Goal: Information Seeking & Learning: Understand process/instructions

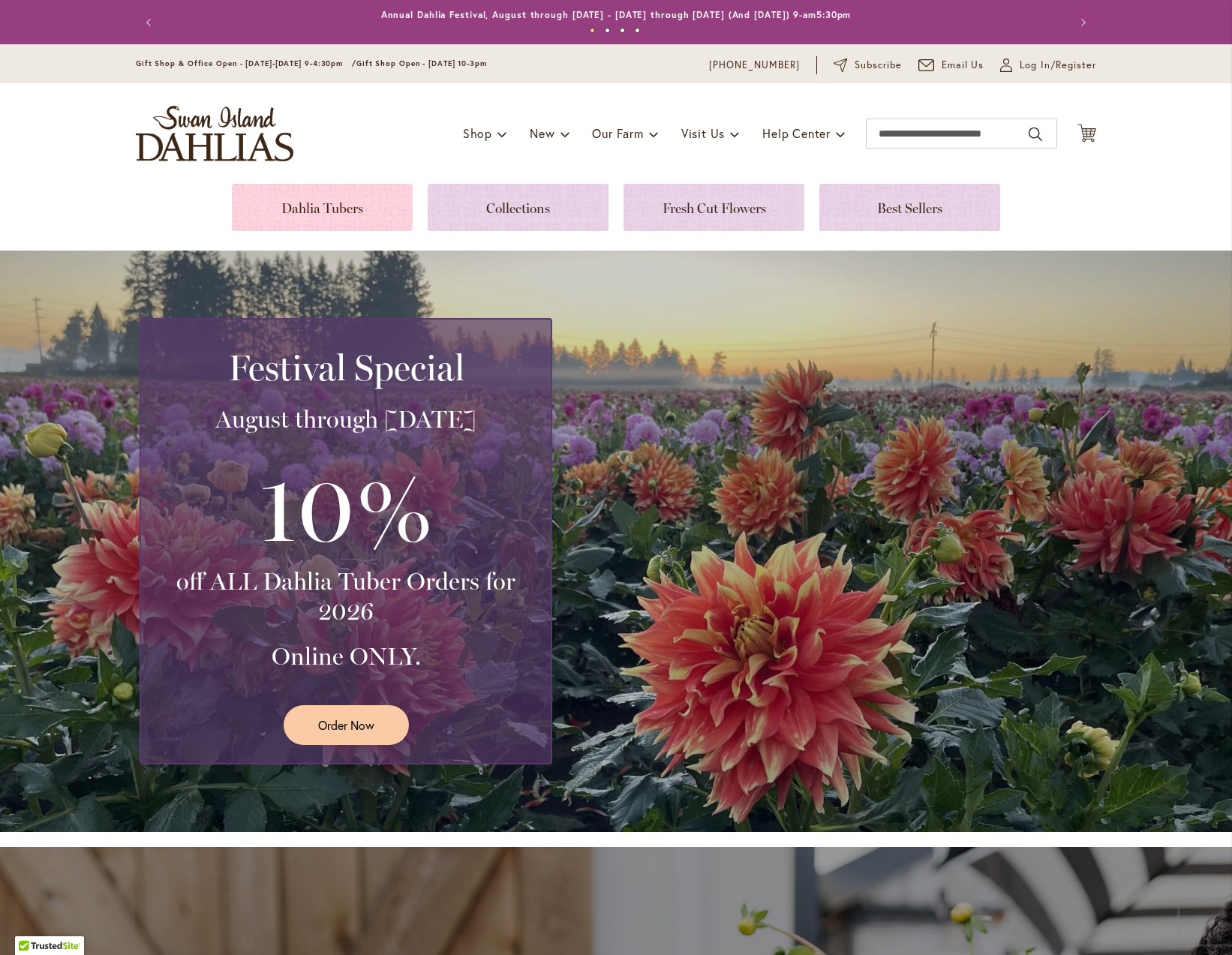
click at [311, 209] on link at bounding box center [322, 208] width 181 height 47
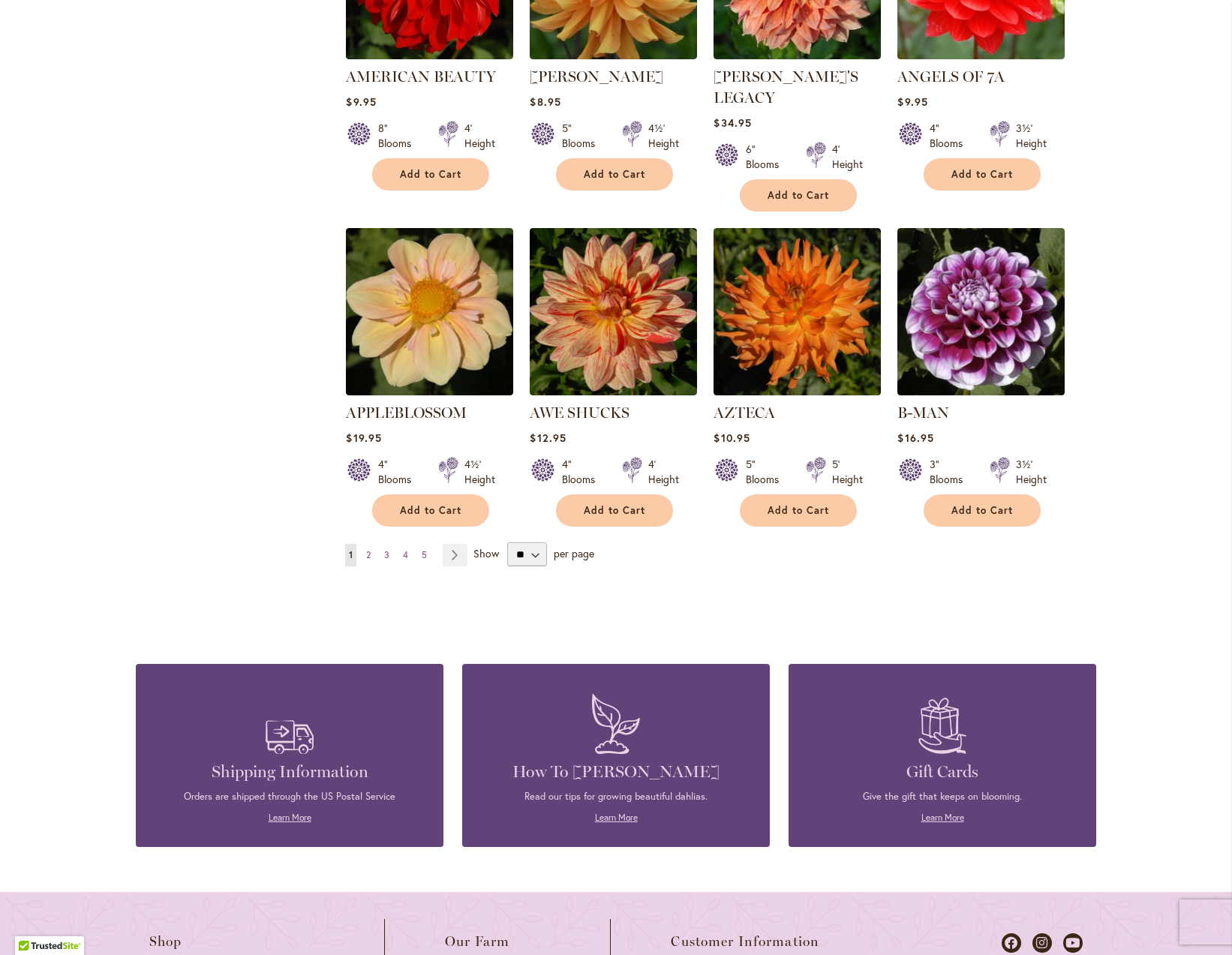
scroll to position [1153, 0]
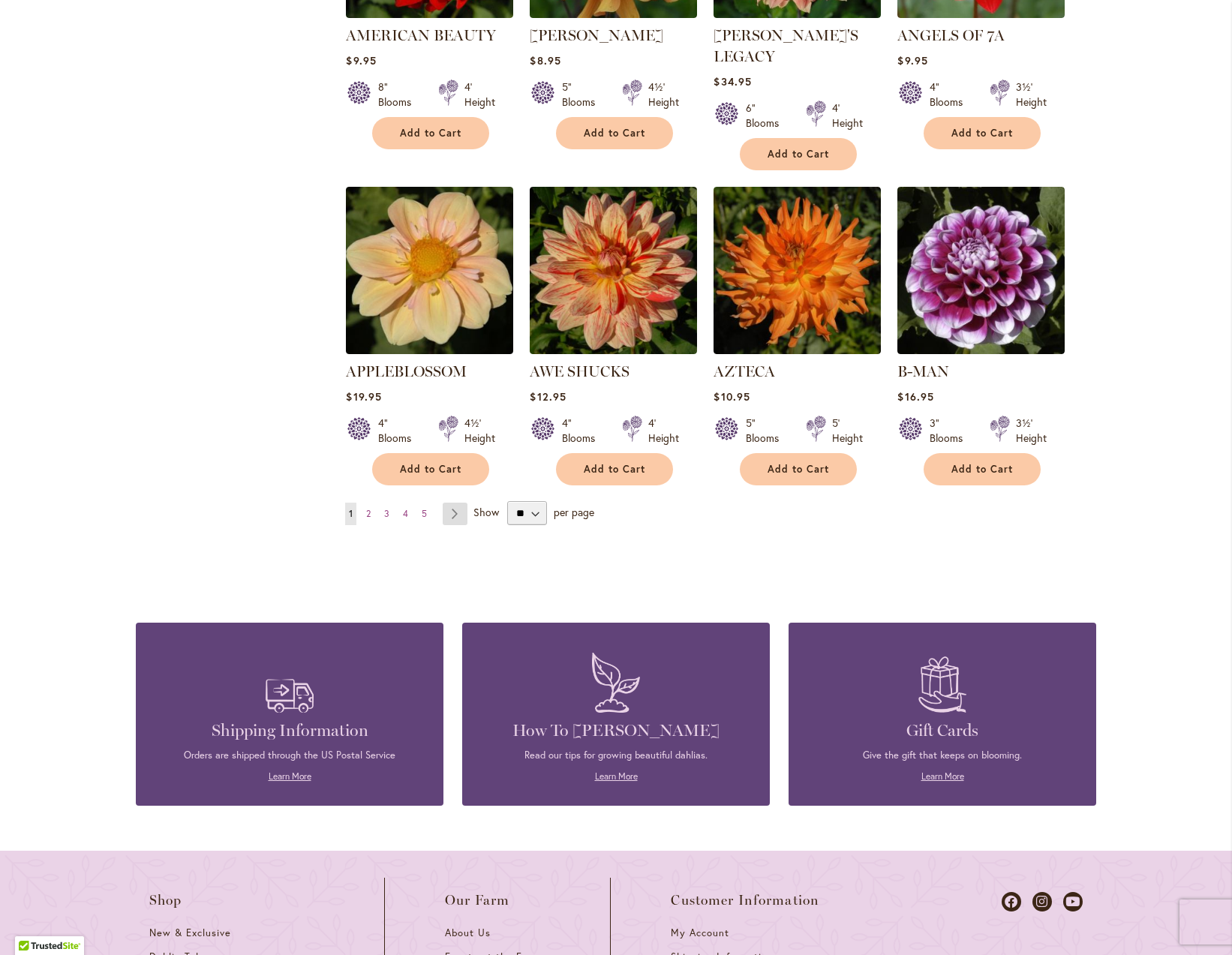
click at [450, 502] on link "Page Next" at bounding box center [454, 513] width 24 height 22
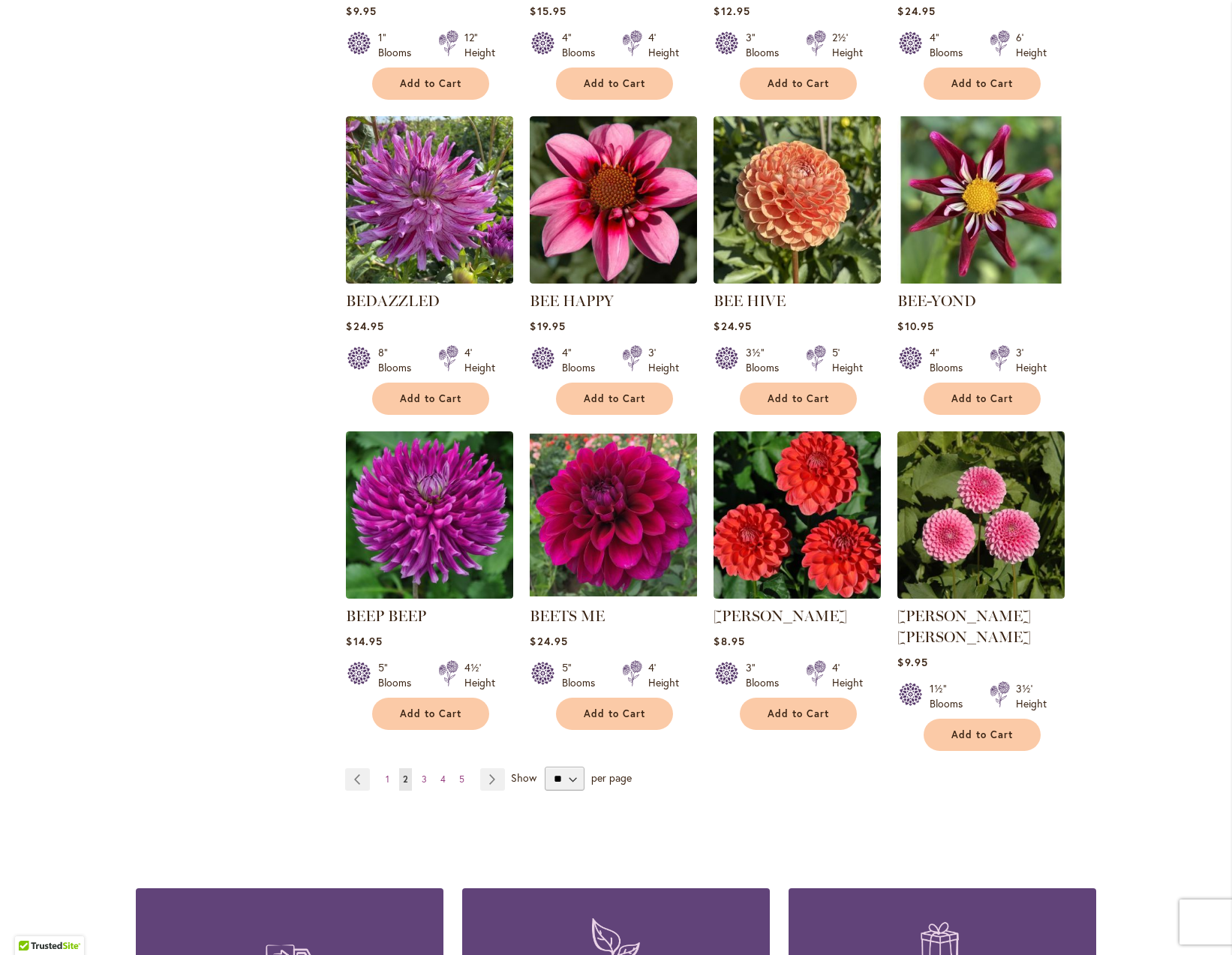
scroll to position [992, 0]
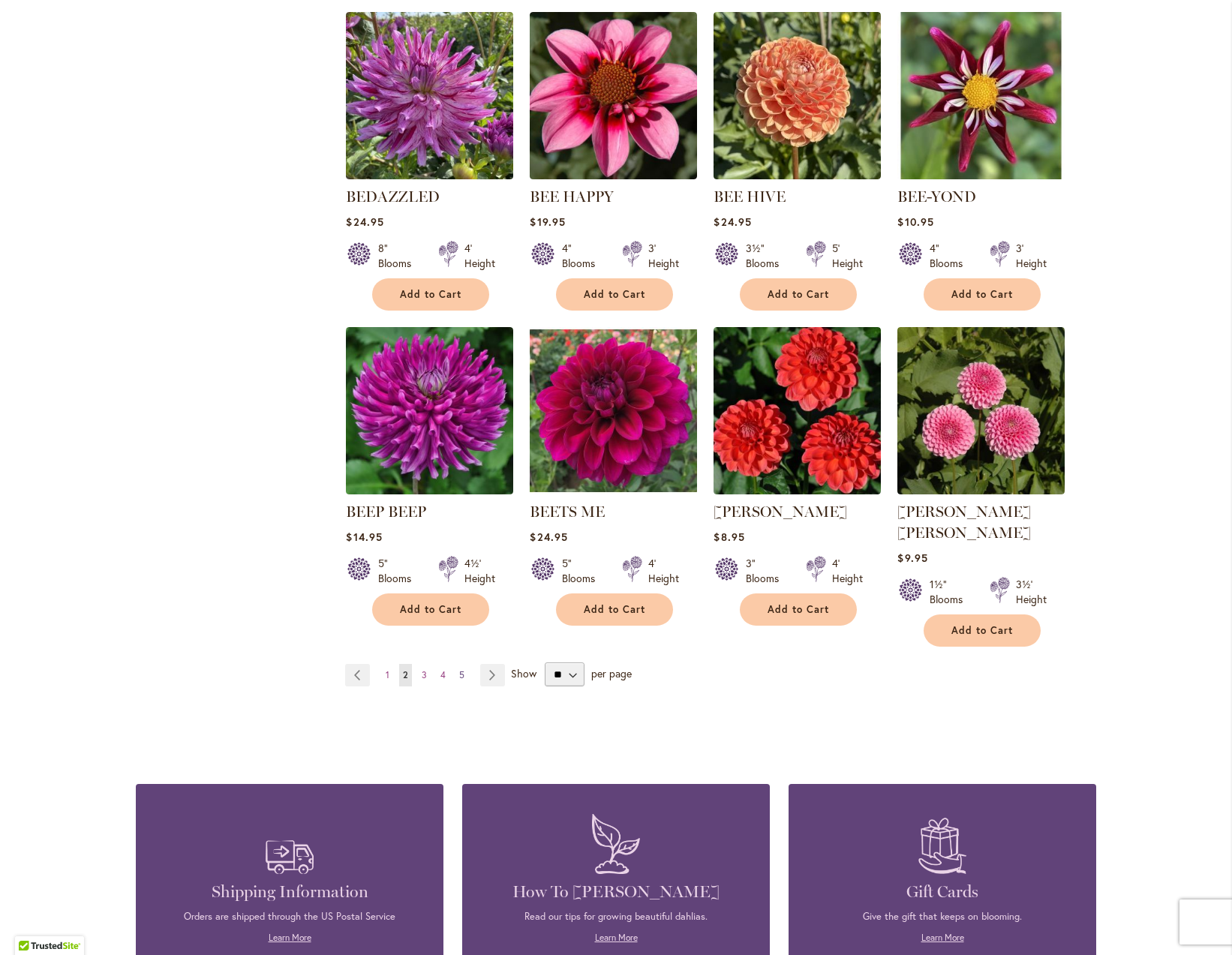
click at [459, 669] on span "5" at bounding box center [462, 675] width 6 height 11
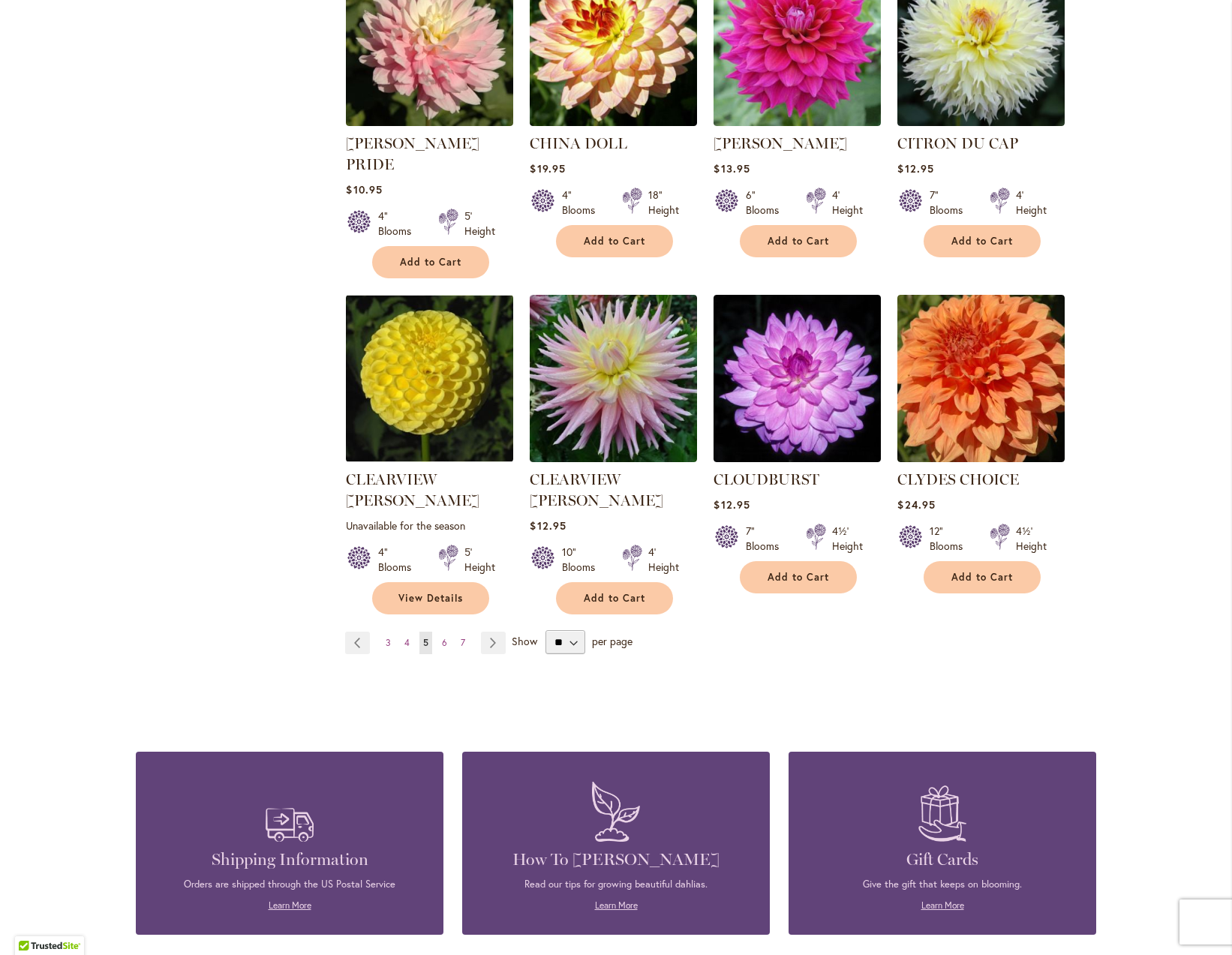
scroll to position [1066, 0]
click at [486, 631] on link "Page Next" at bounding box center [493, 642] width 24 height 22
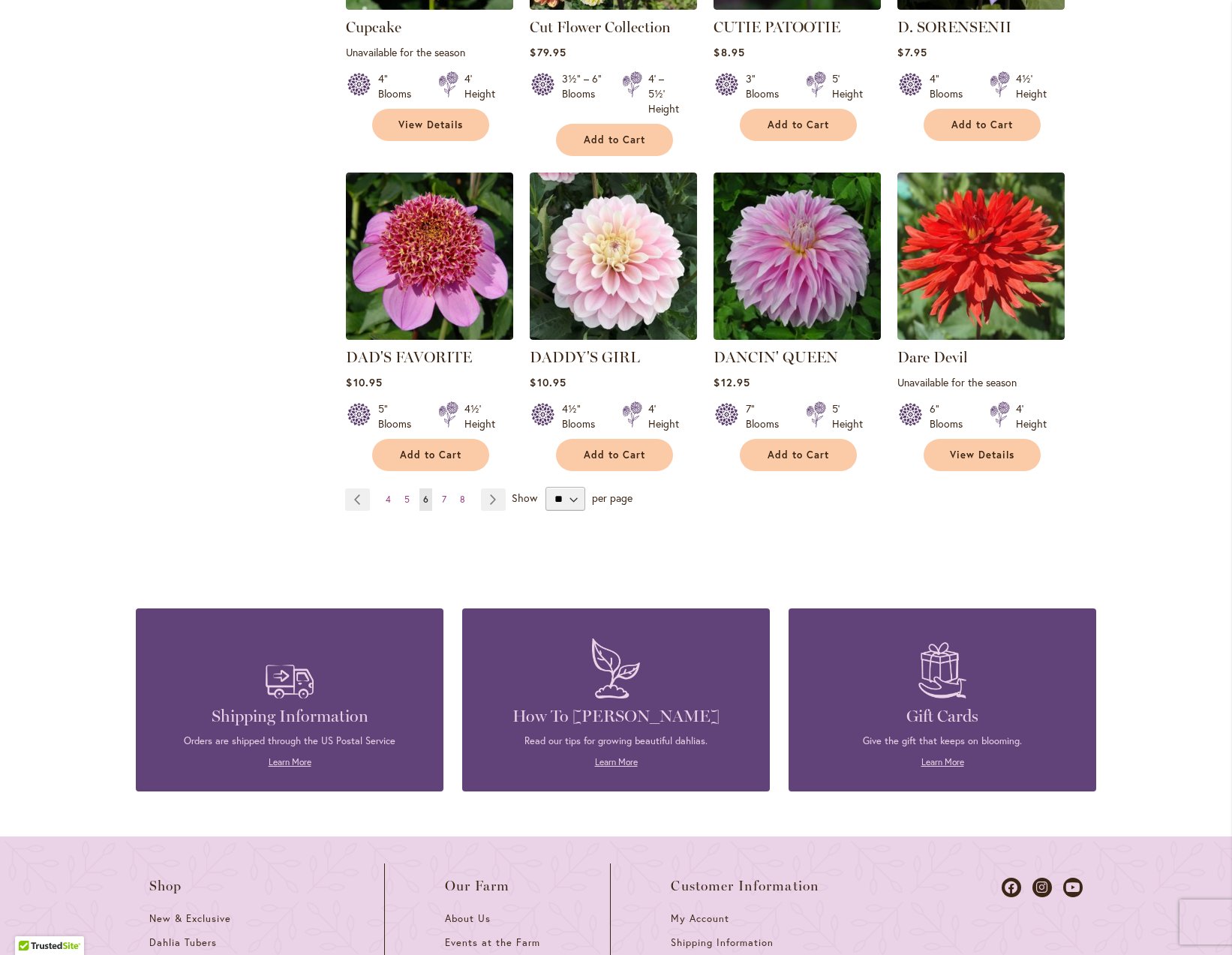
scroll to position [1193, 0]
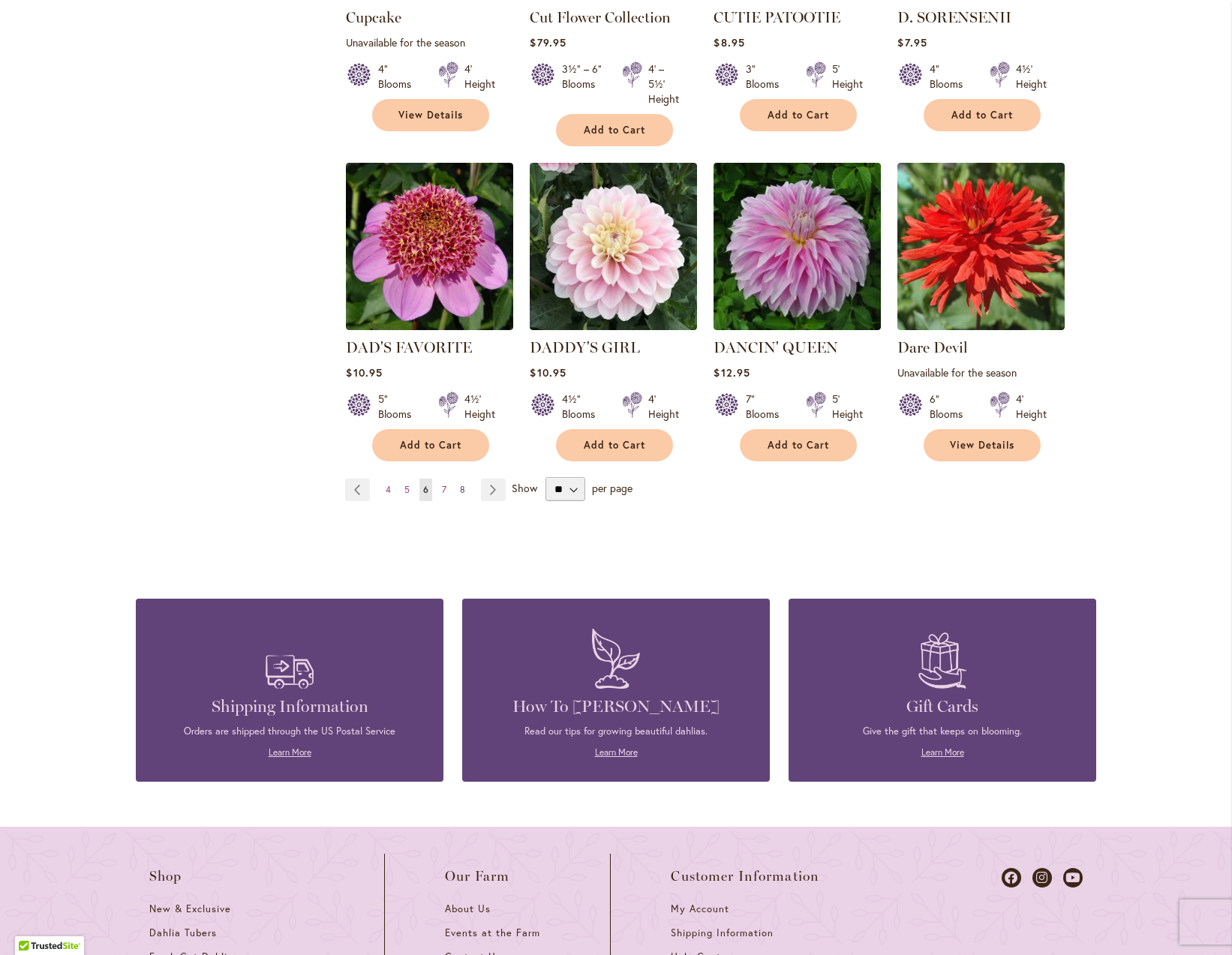
click at [461, 488] on link "Page 8" at bounding box center [462, 490] width 13 height 22
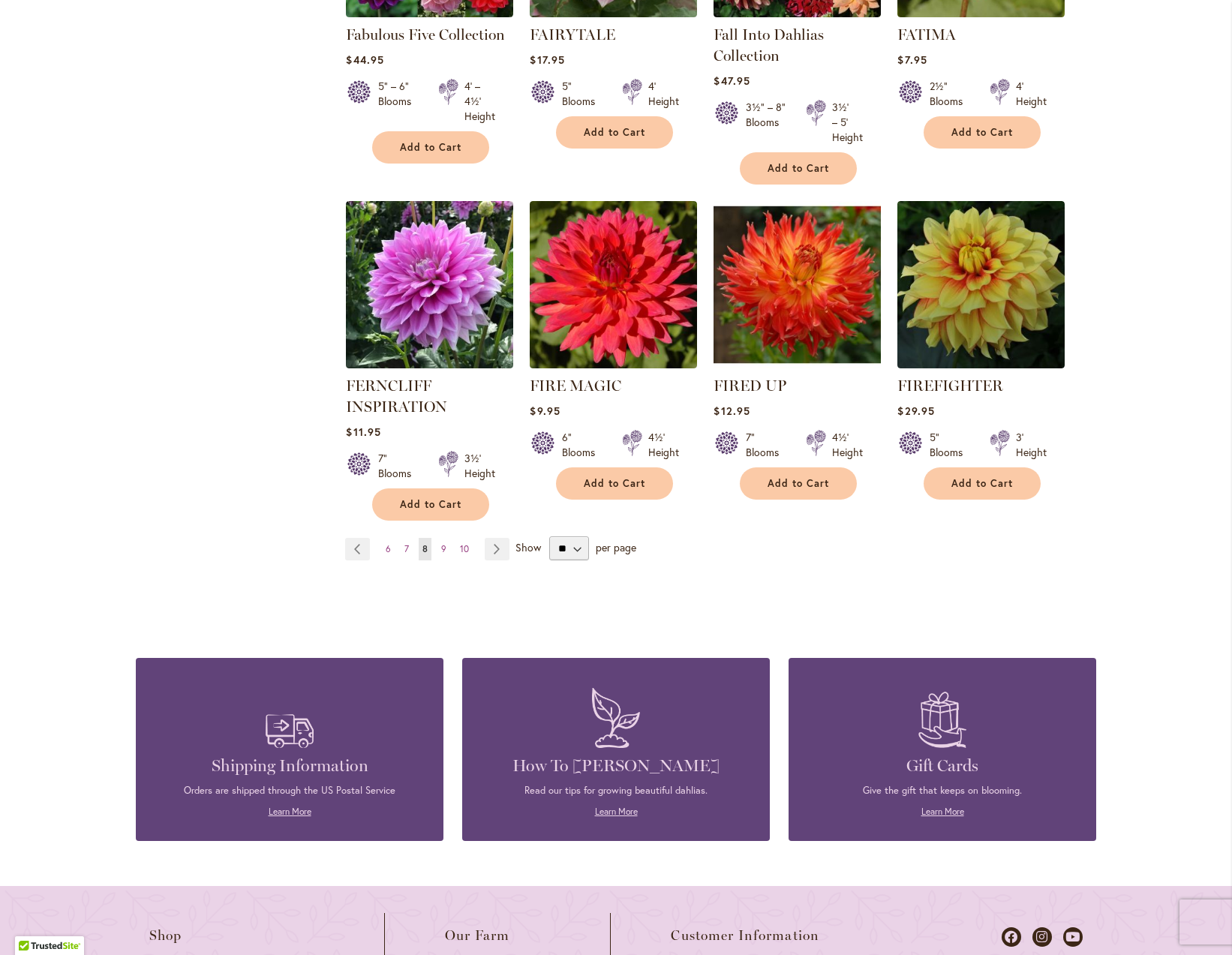
scroll to position [1156, 0]
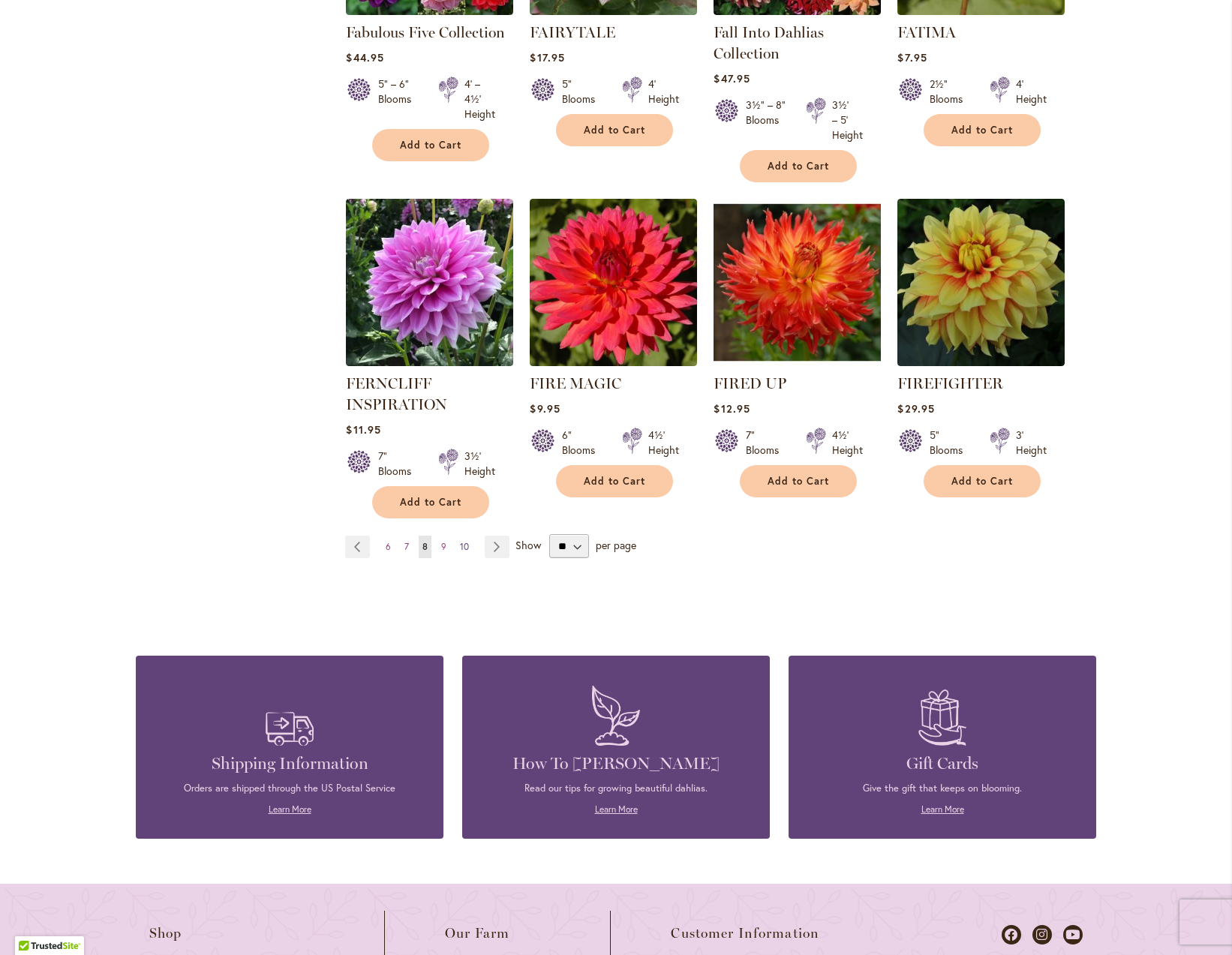
click at [460, 548] on span "10" at bounding box center [464, 547] width 9 height 11
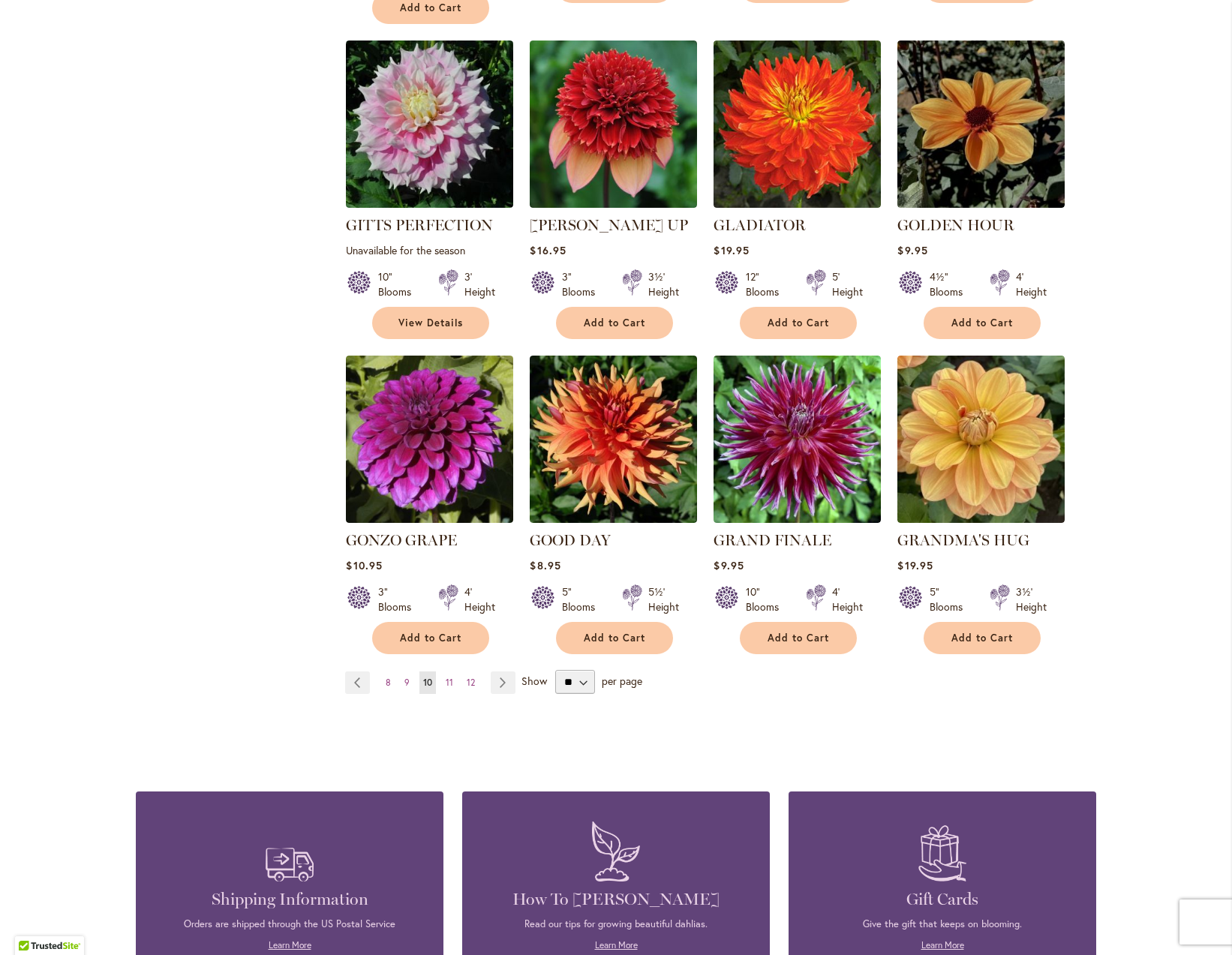
scroll to position [1186, 0]
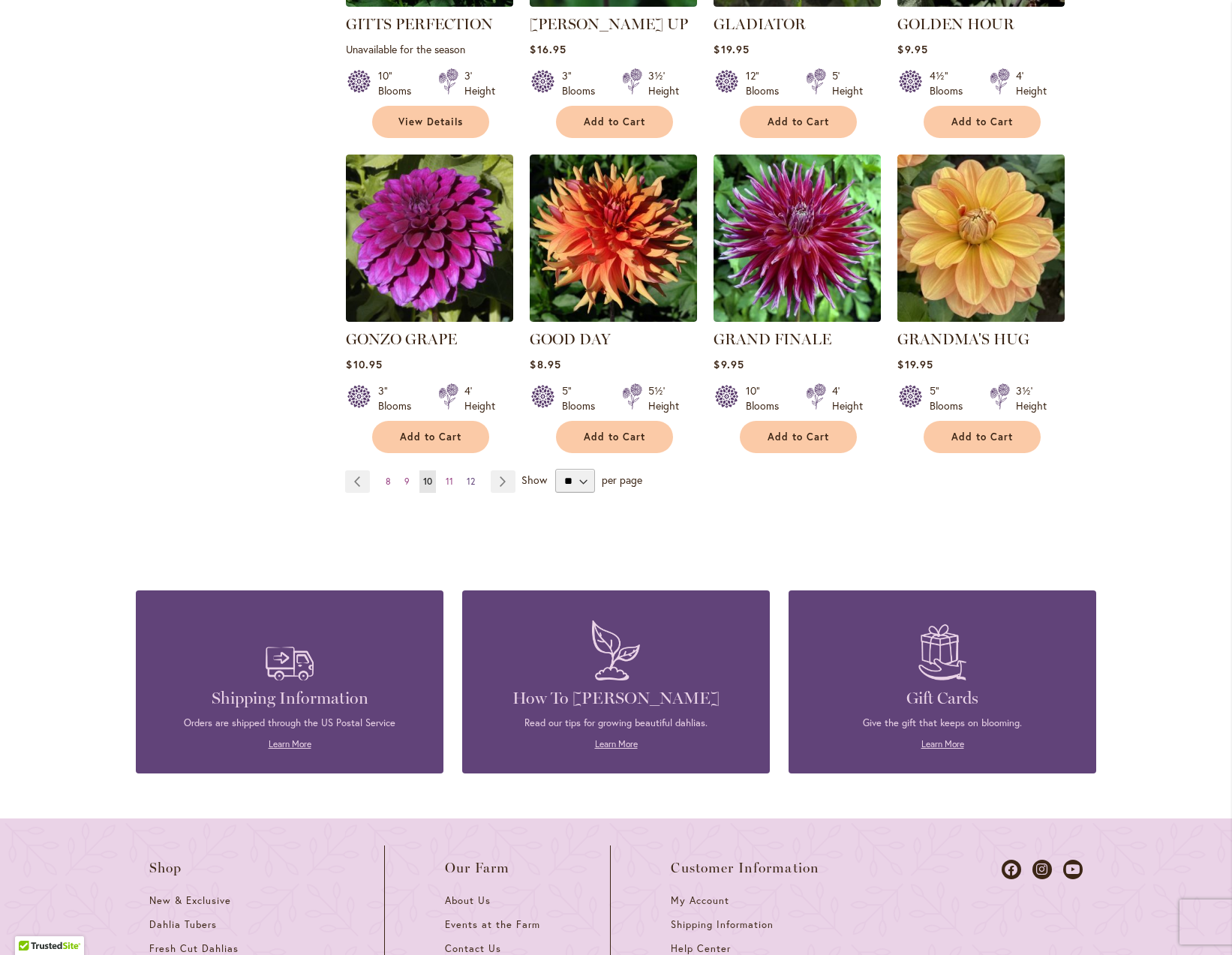
click at [467, 476] on span "12" at bounding box center [471, 481] width 8 height 11
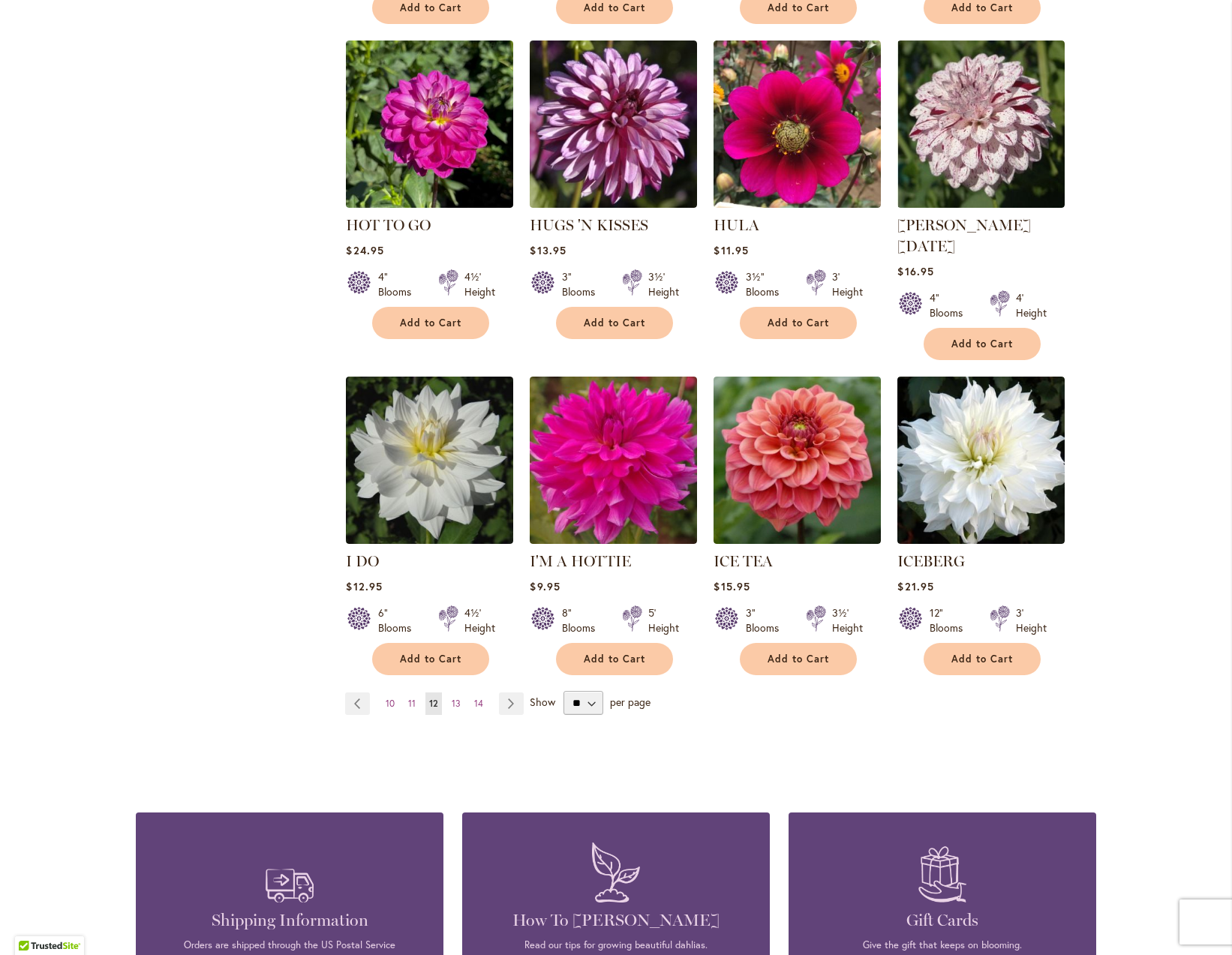
scroll to position [958, 0]
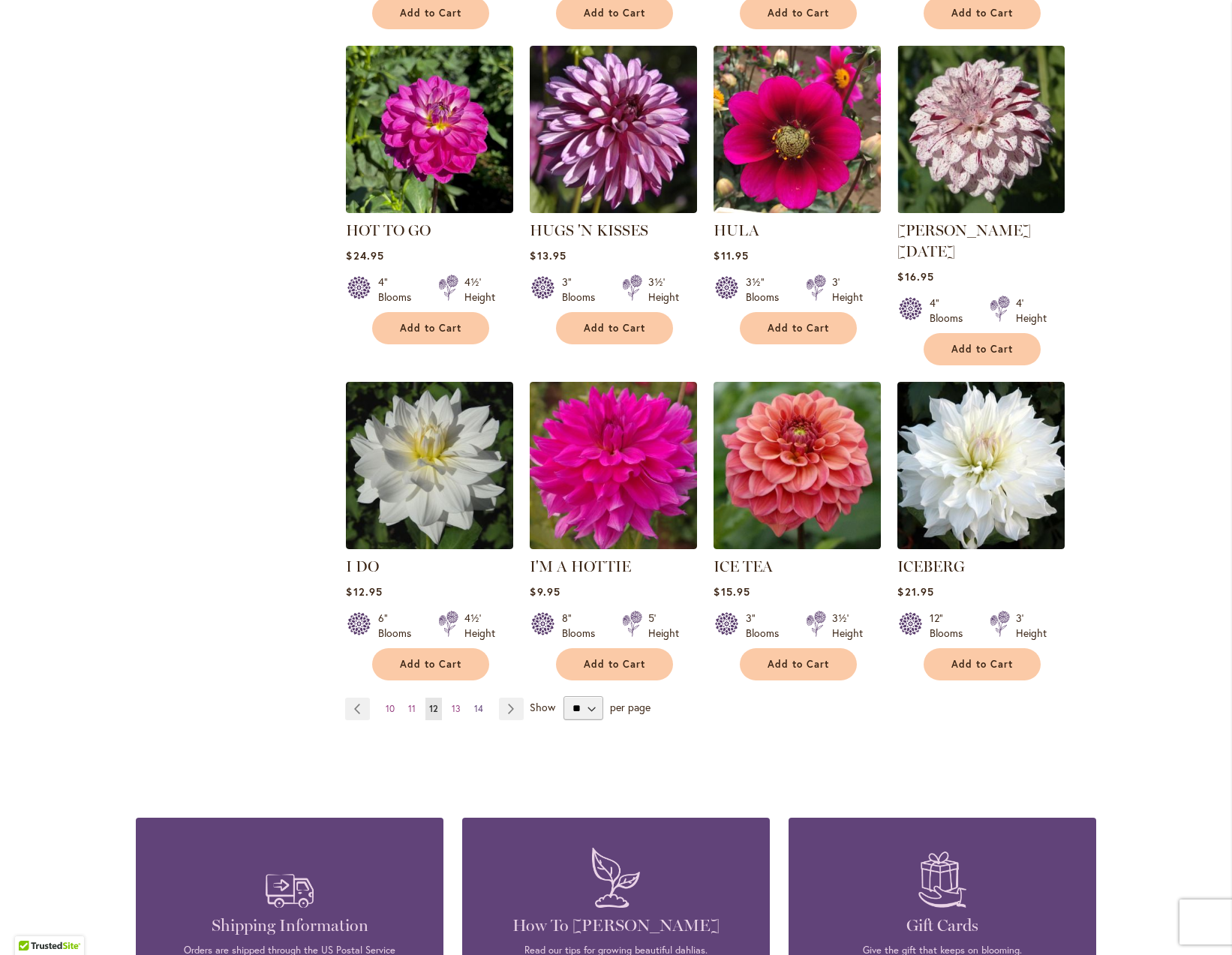
click at [474, 703] on span "14" at bounding box center [478, 709] width 9 height 11
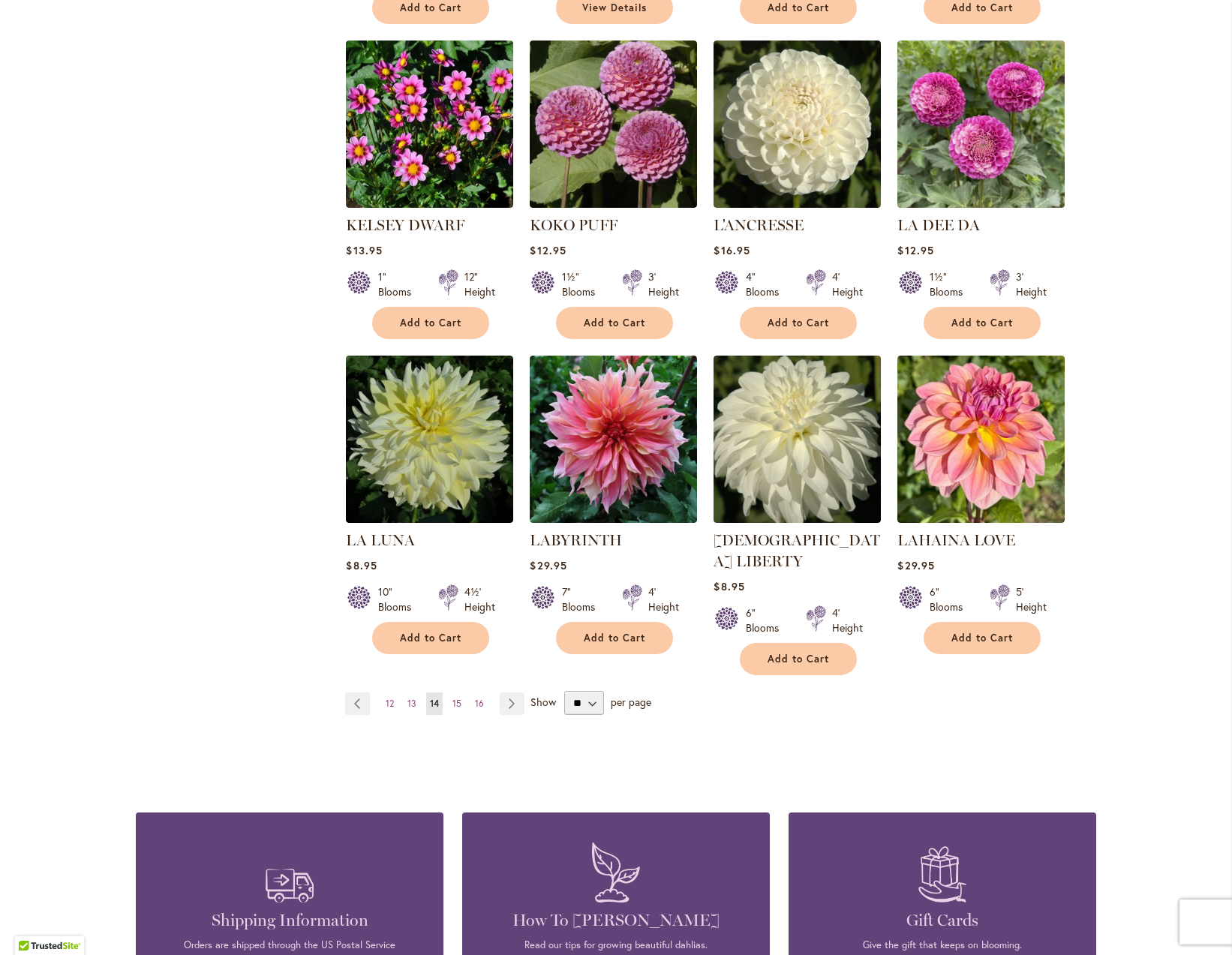
scroll to position [968, 0]
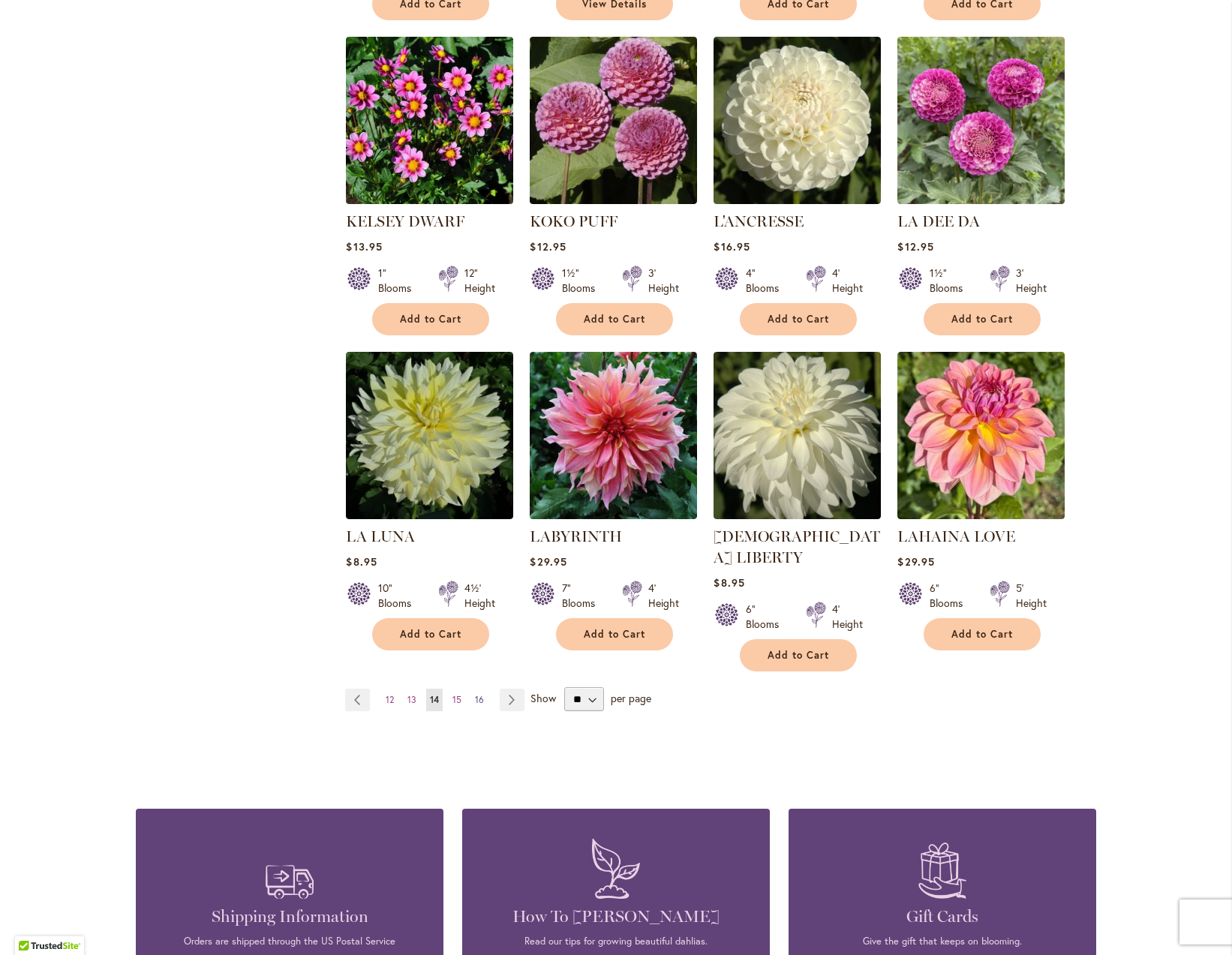
click at [475, 694] on span "16" at bounding box center [479, 699] width 9 height 11
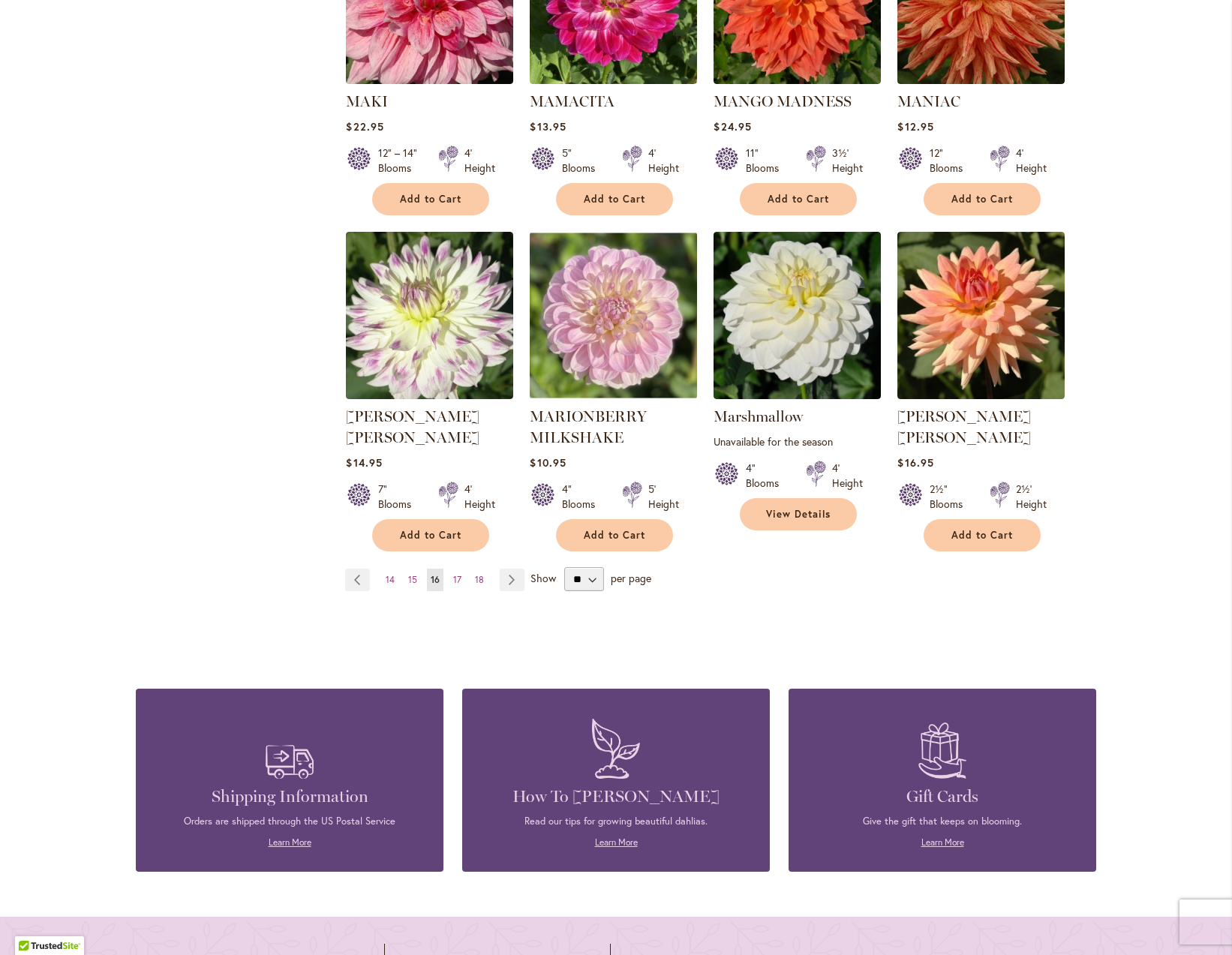
scroll to position [1111, 0]
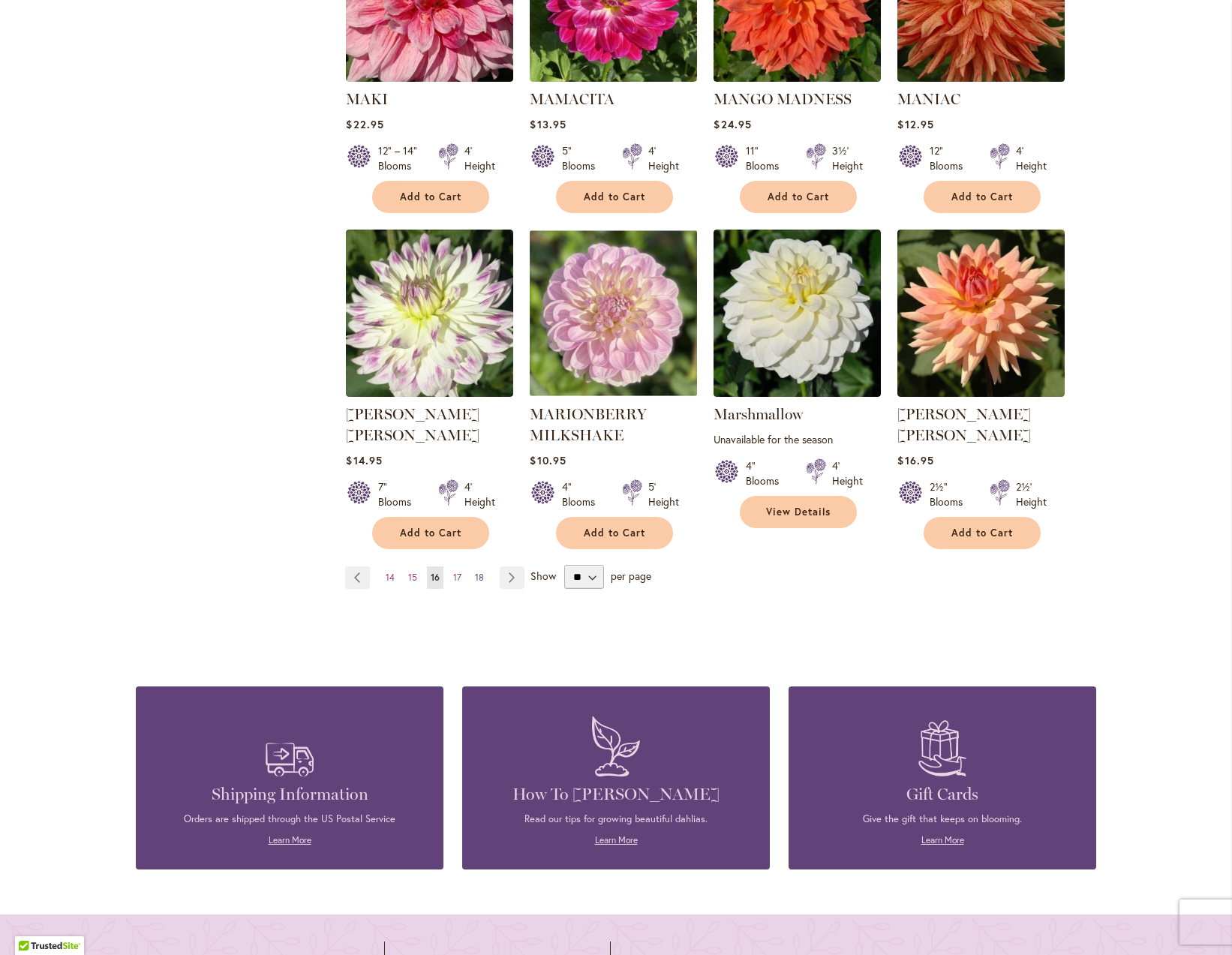
click at [475, 571] on span "18" at bounding box center [479, 577] width 9 height 11
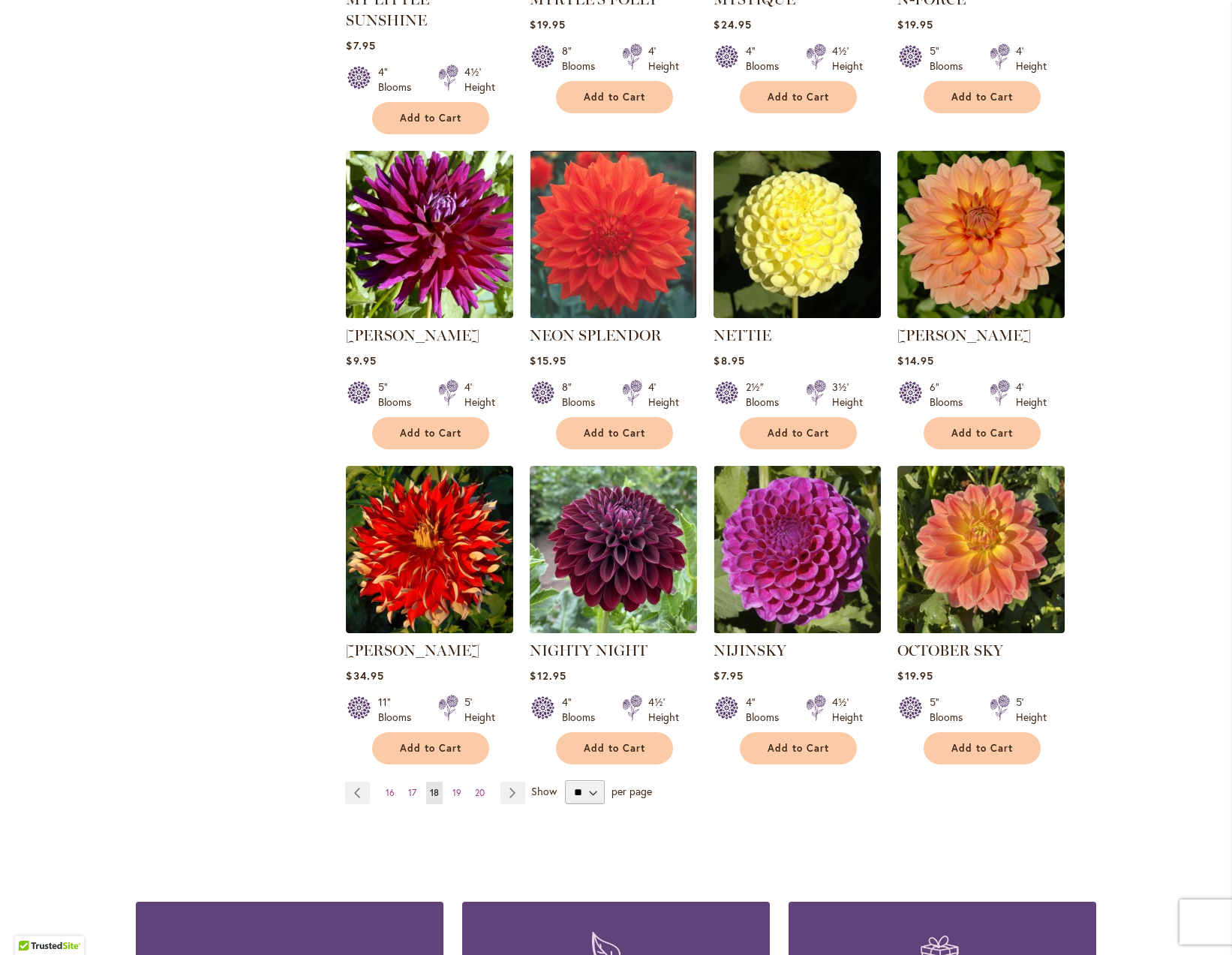
scroll to position [814, 0]
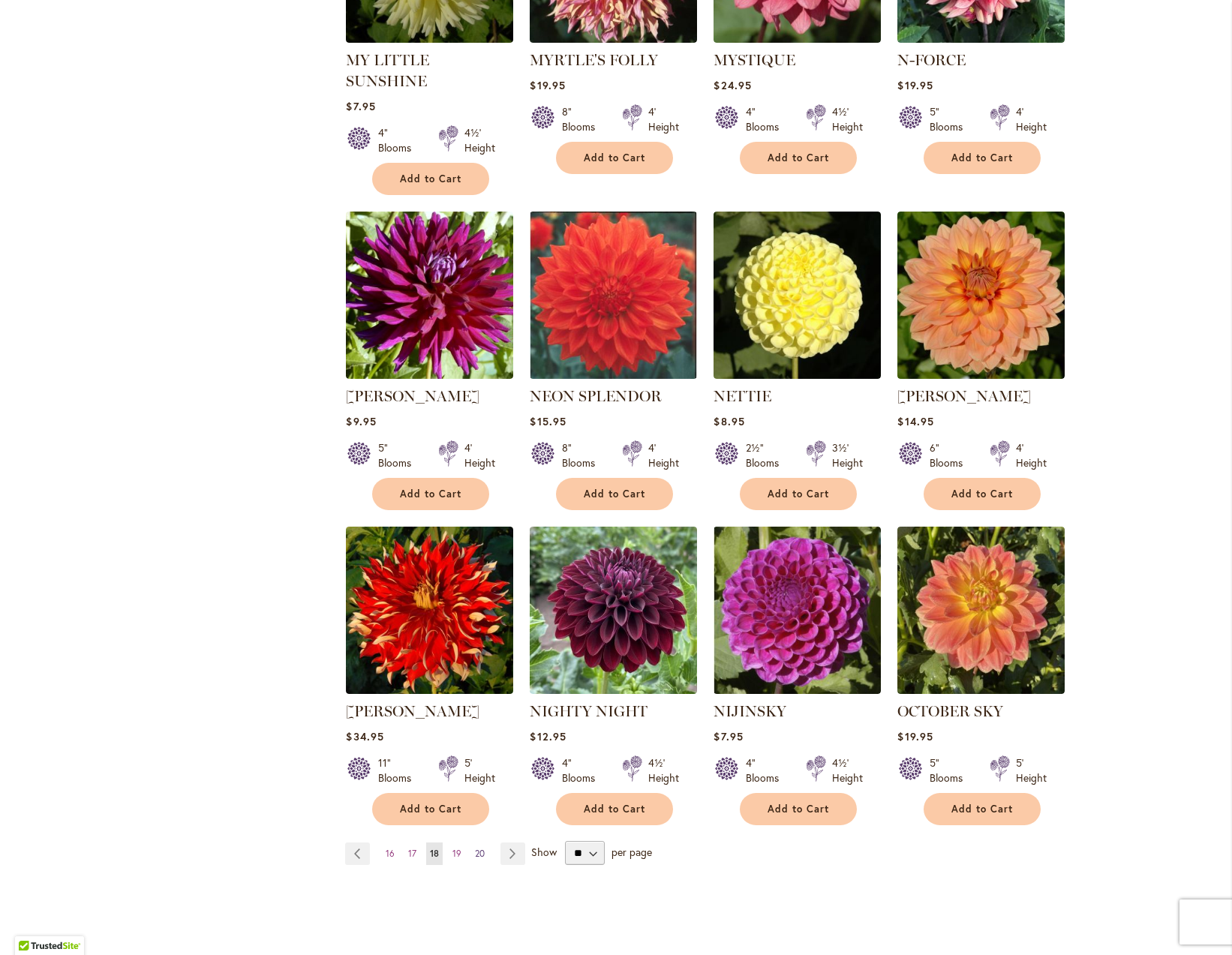
click at [475, 848] on span "20" at bounding box center [480, 853] width 9 height 11
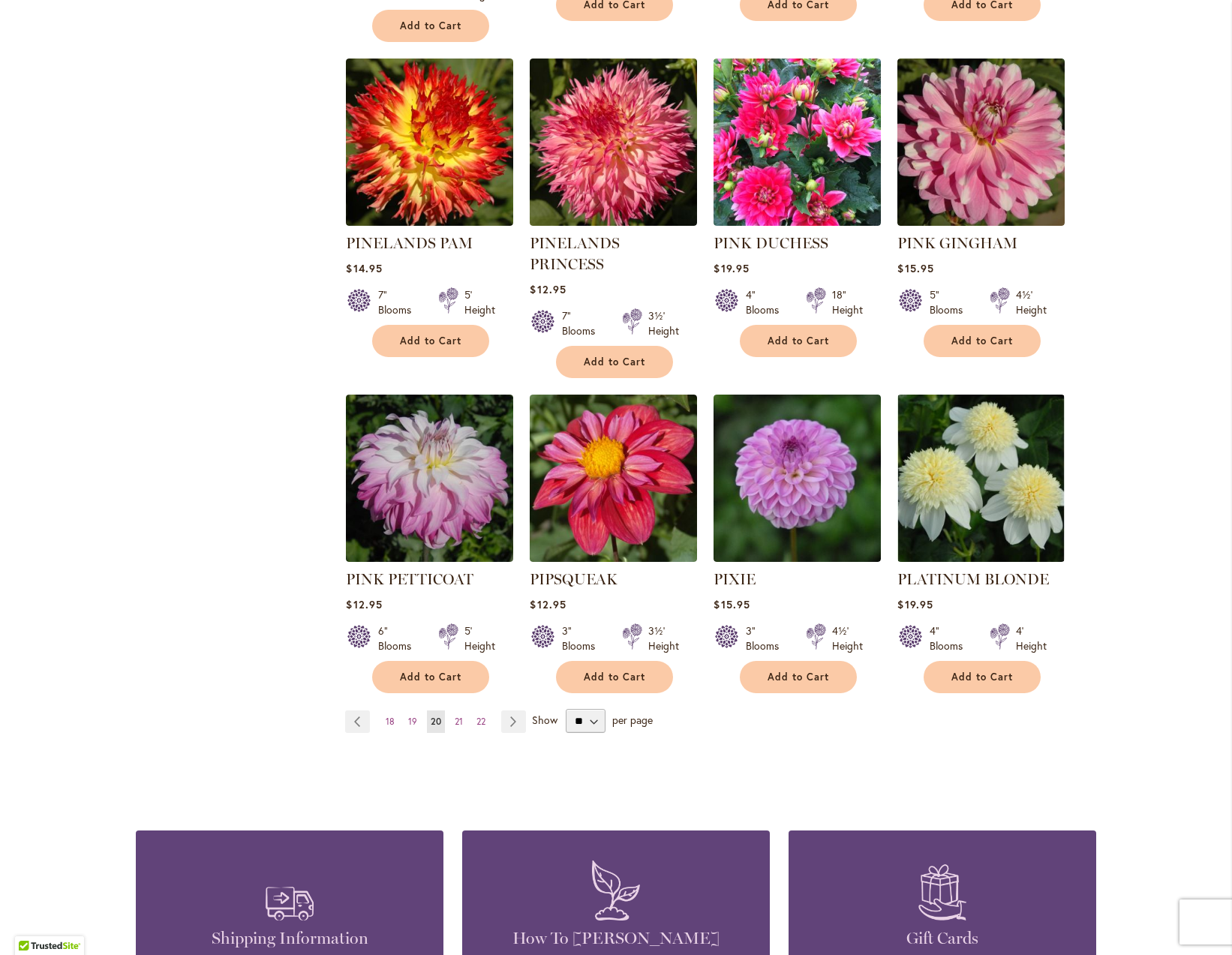
scroll to position [1040, 0]
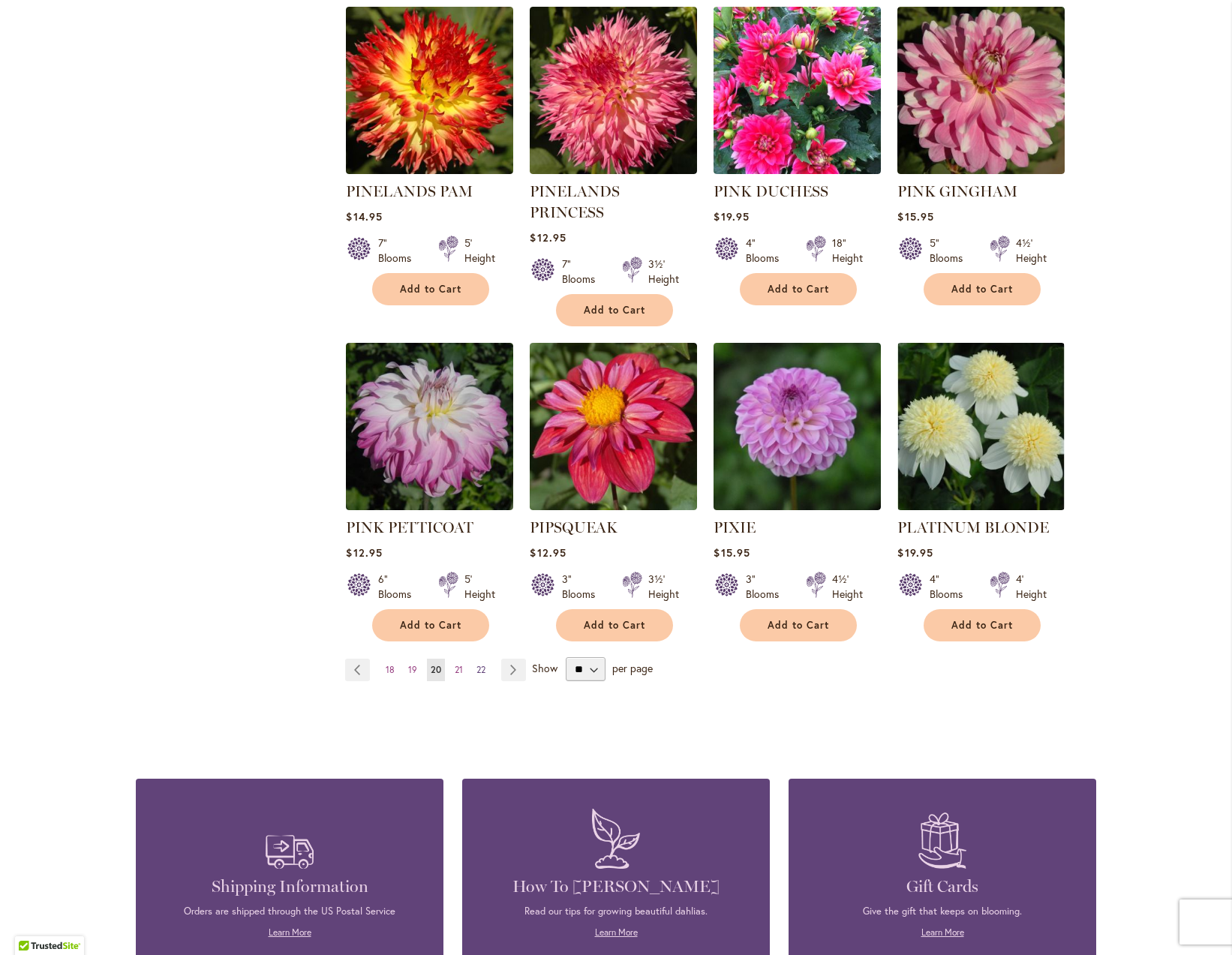
click at [477, 664] on span "22" at bounding box center [480, 669] width 9 height 11
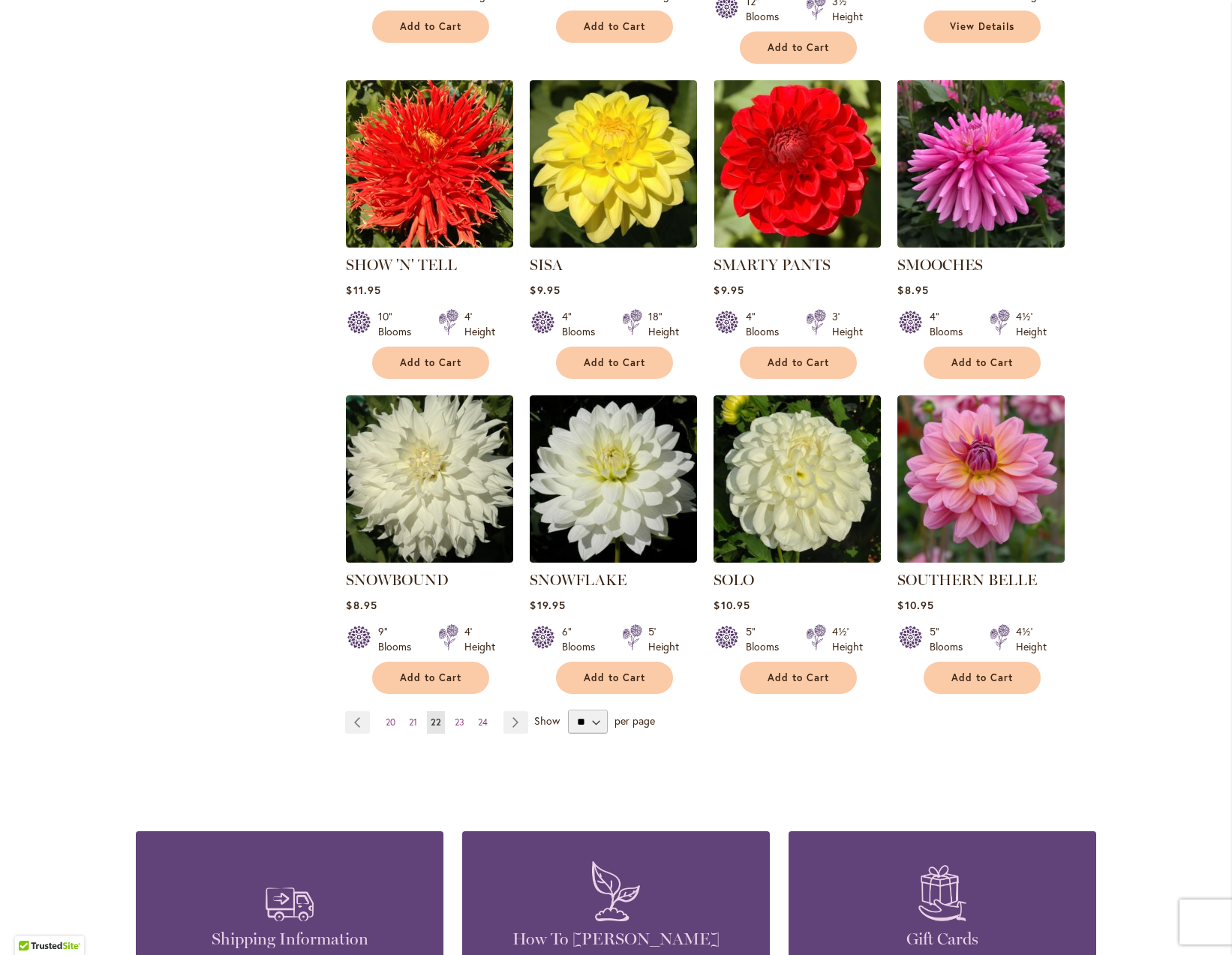
scroll to position [945, 0]
click at [479, 716] on span "24" at bounding box center [483, 722] width 9 height 11
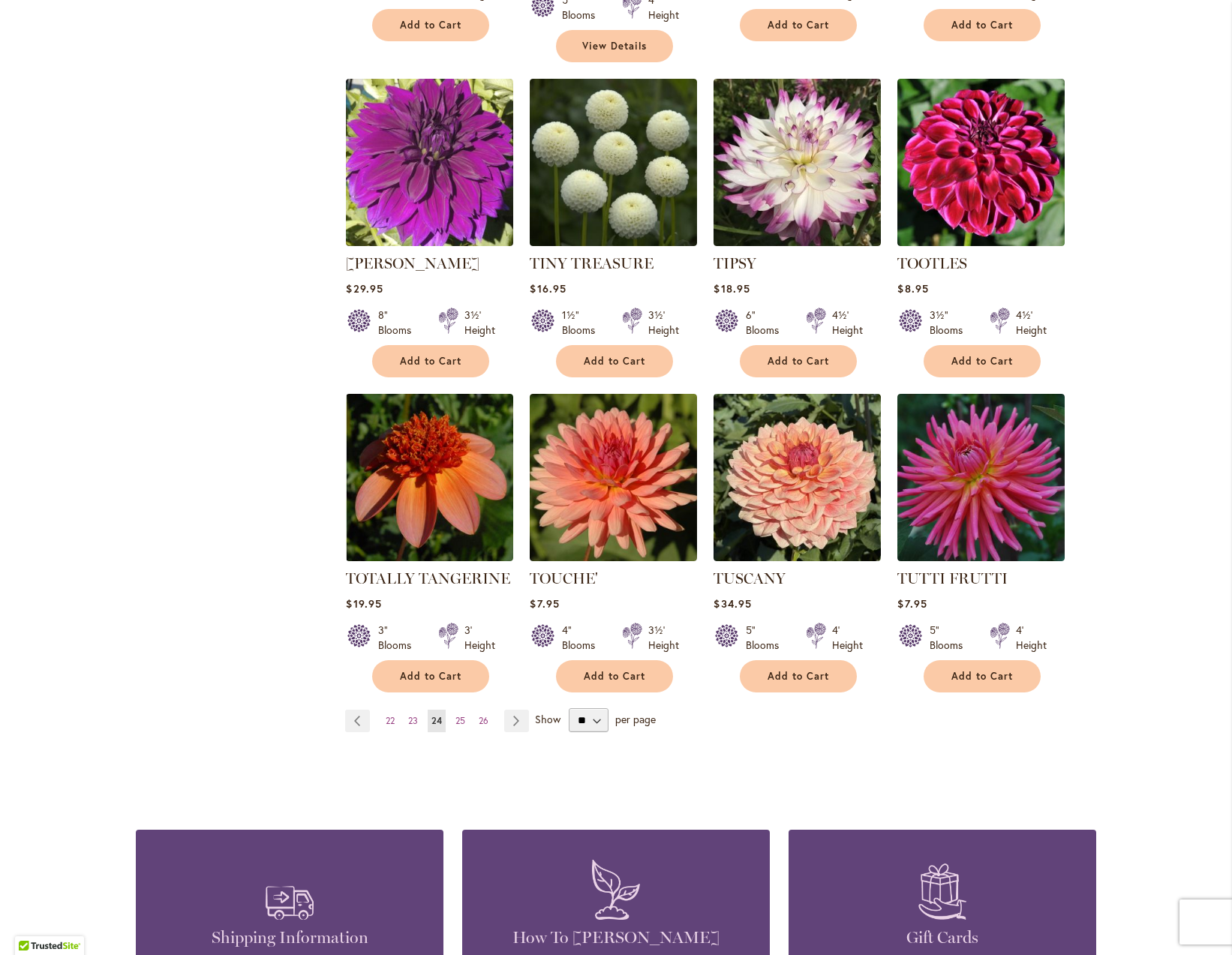
scroll to position [950, 0]
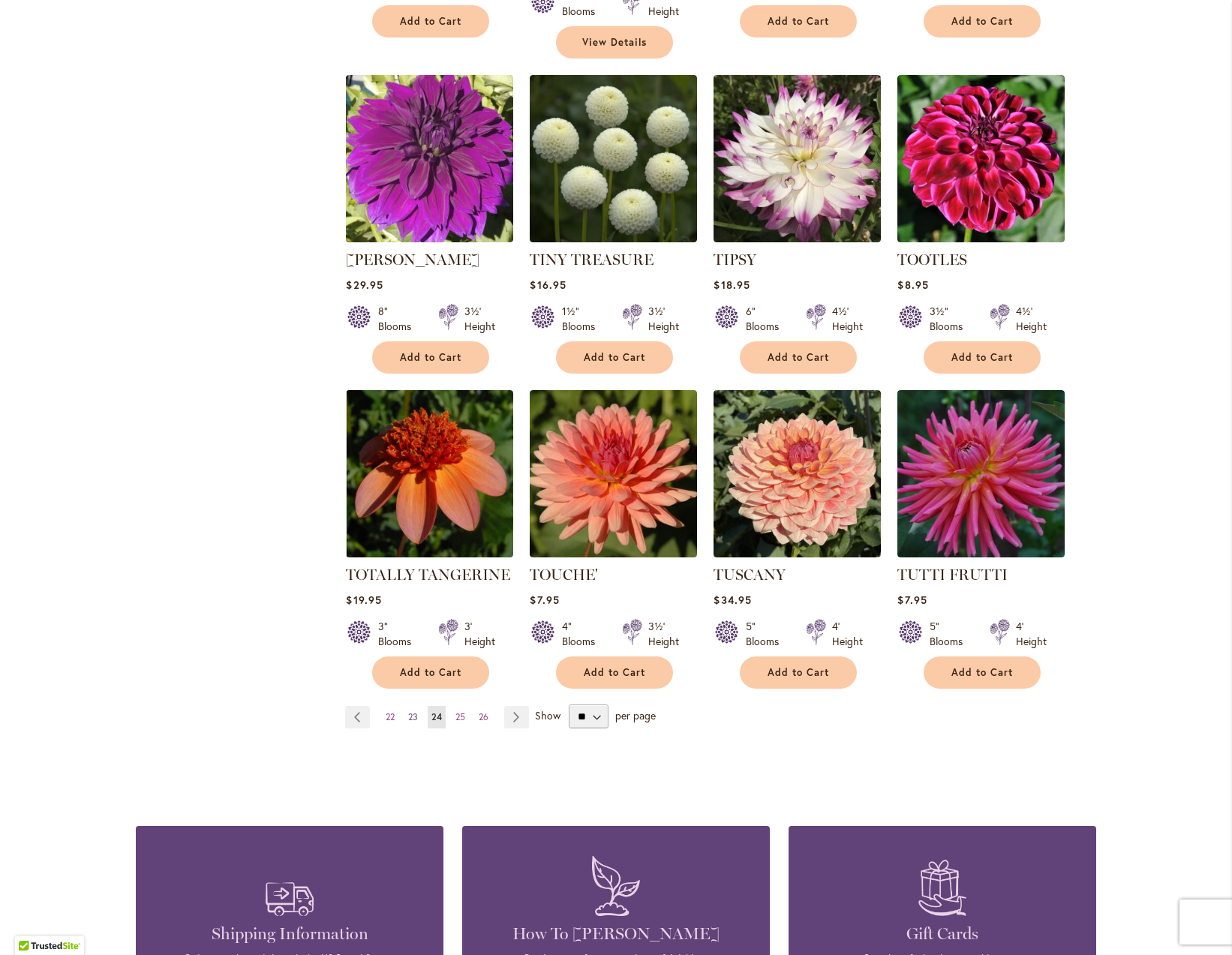
click at [408, 711] on span "23" at bounding box center [413, 716] width 9 height 11
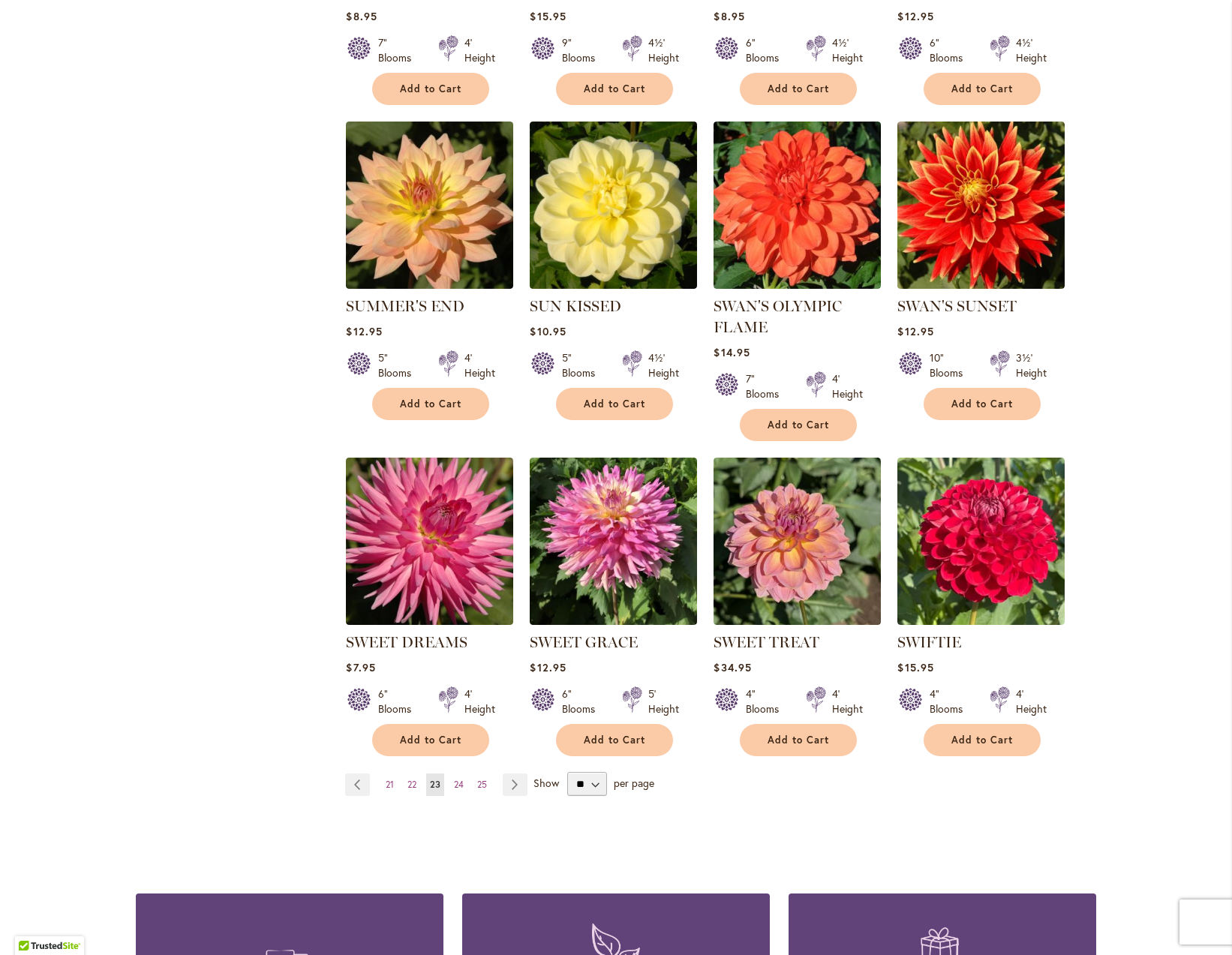
scroll to position [889, 0]
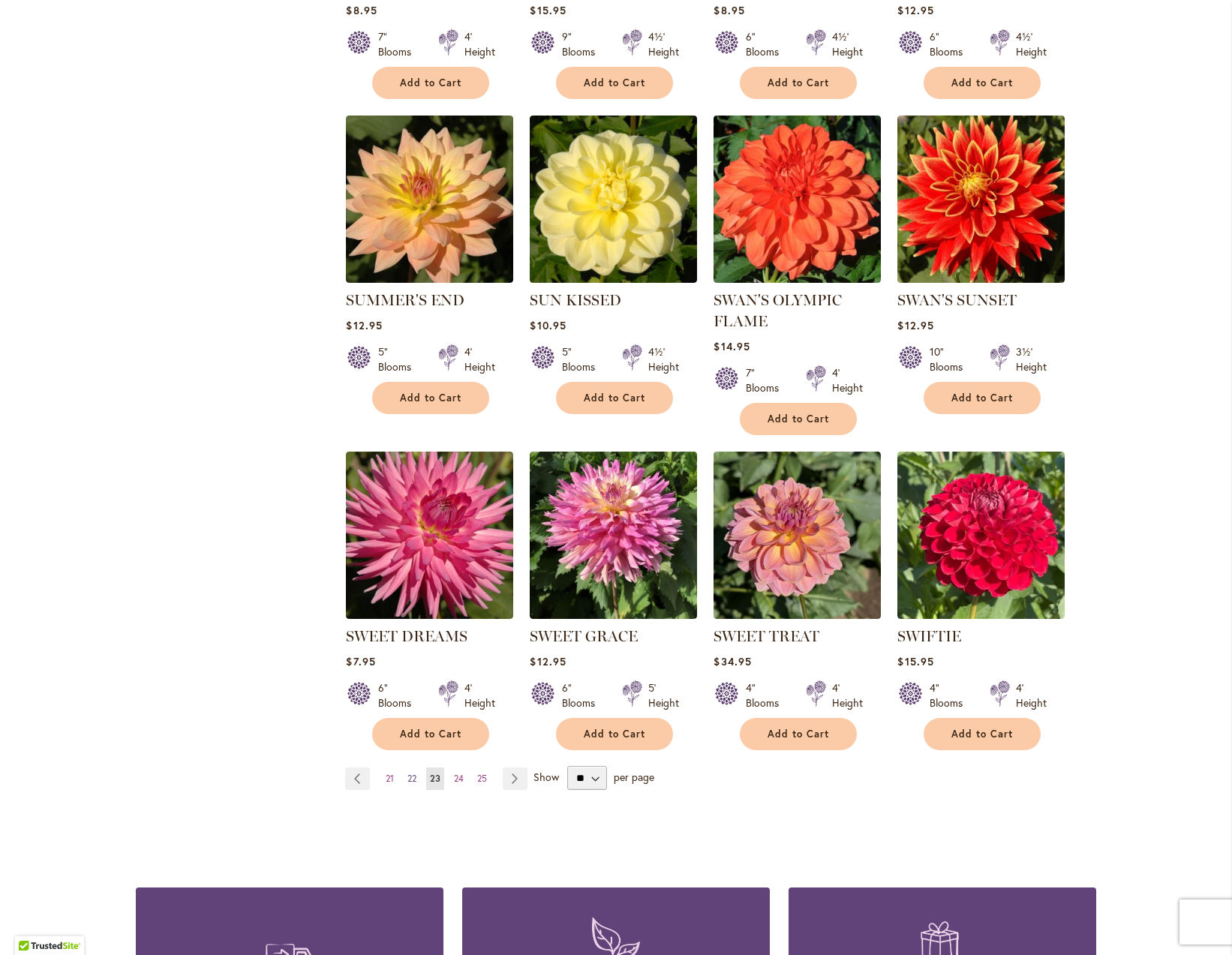
click at [409, 776] on span "22" at bounding box center [412, 778] width 9 height 11
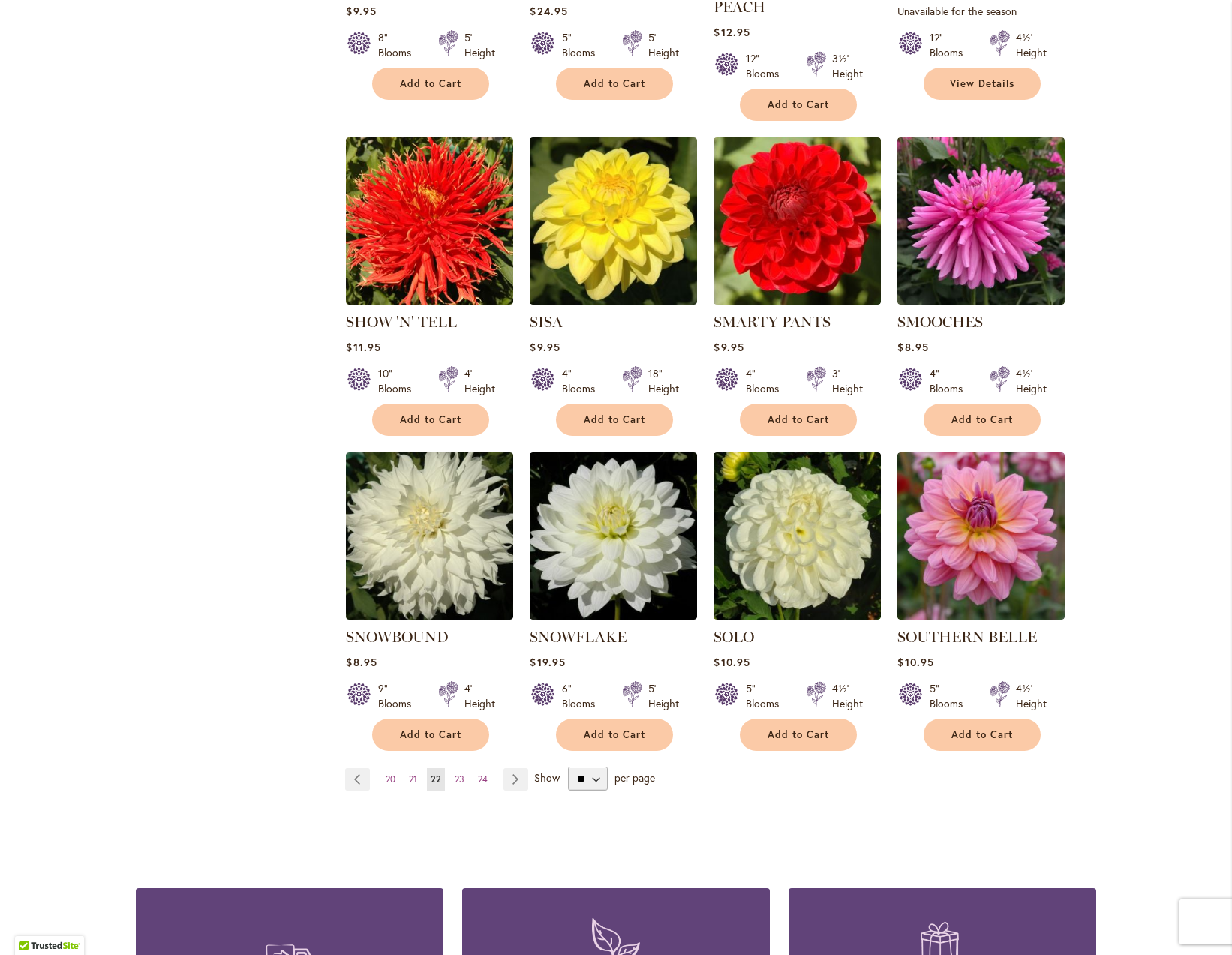
scroll to position [916, 0]
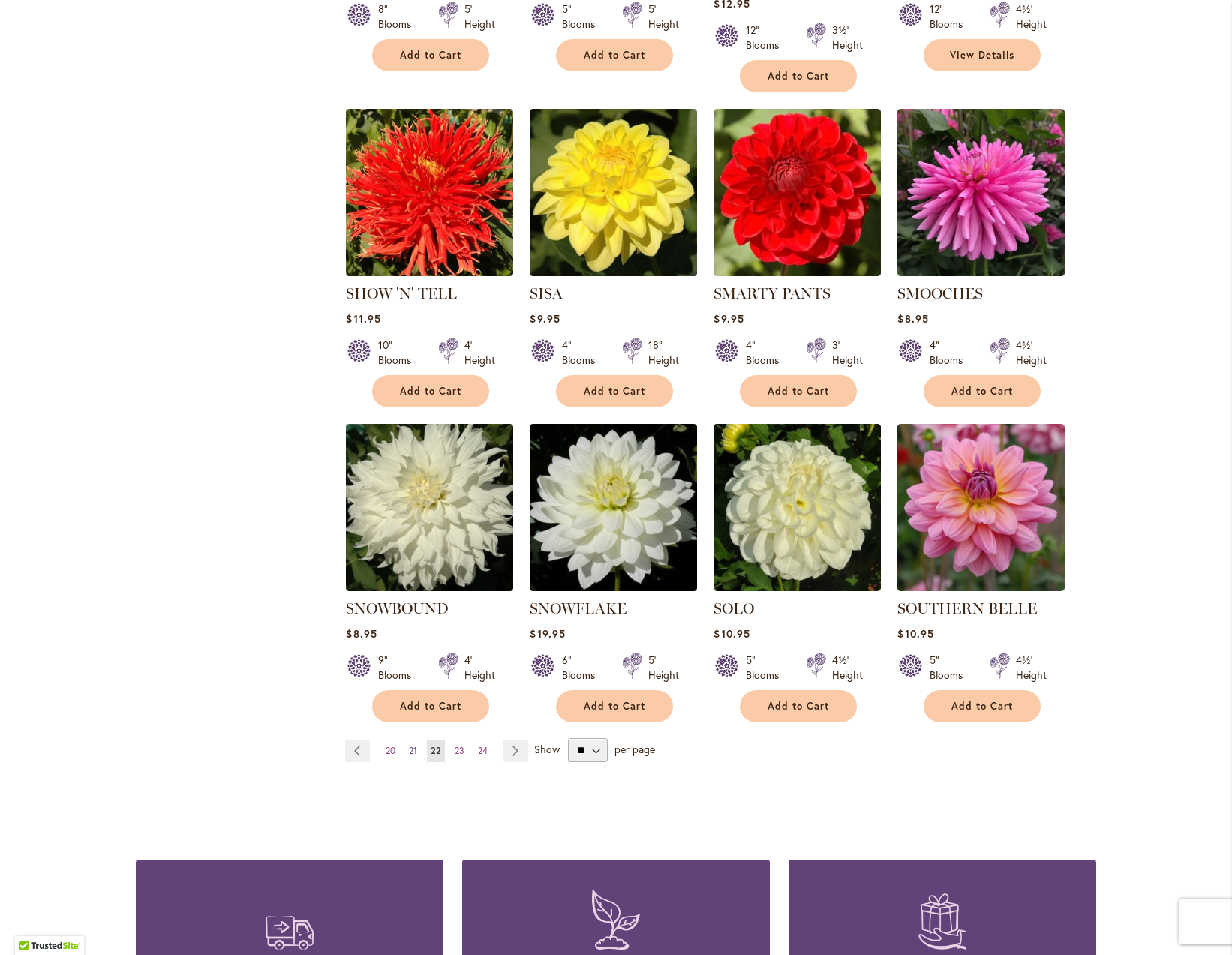
click at [409, 745] on span "21" at bounding box center [413, 750] width 8 height 11
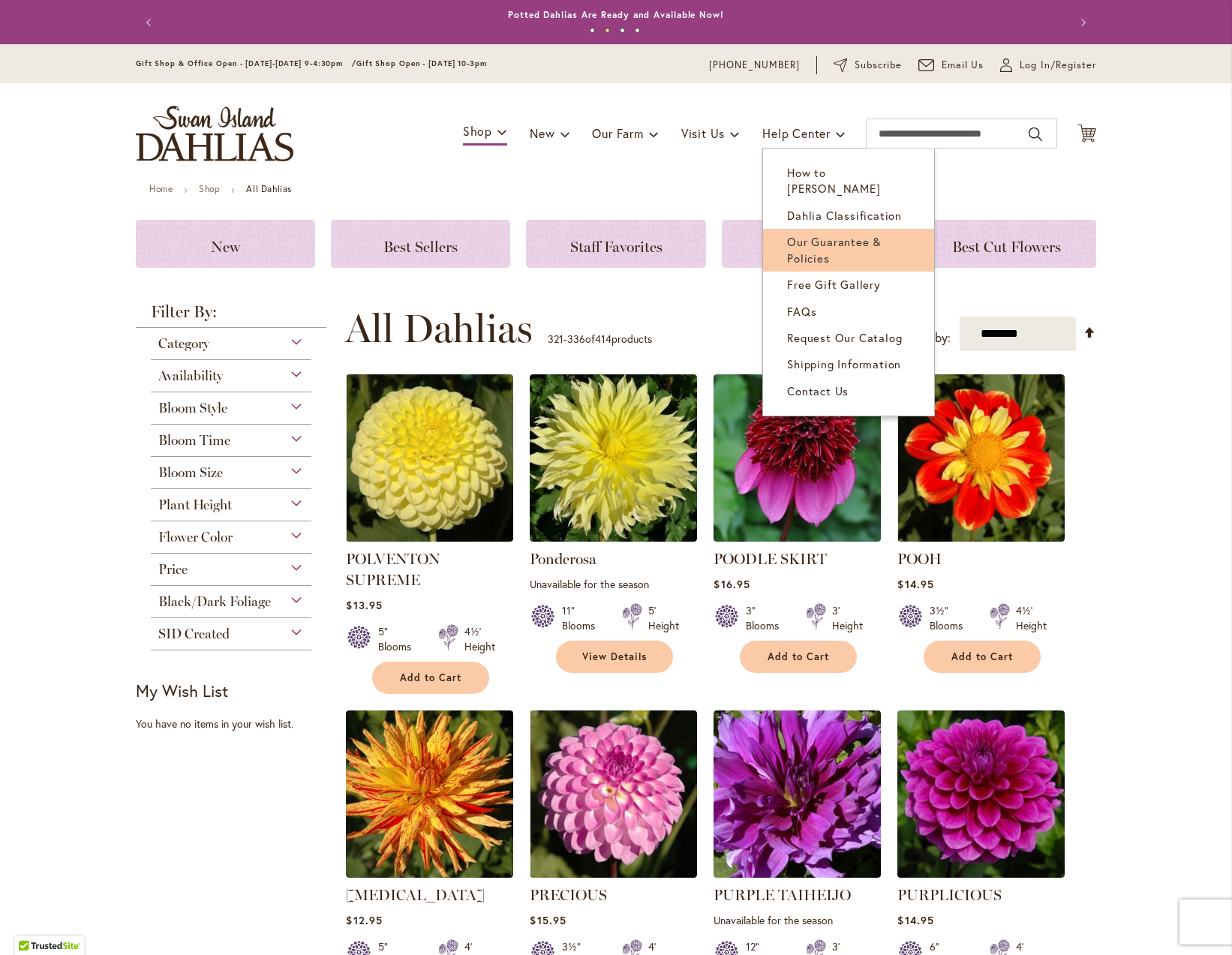
click at [812, 234] on span "Our Guarantee & Policies" at bounding box center [835, 249] width 95 height 31
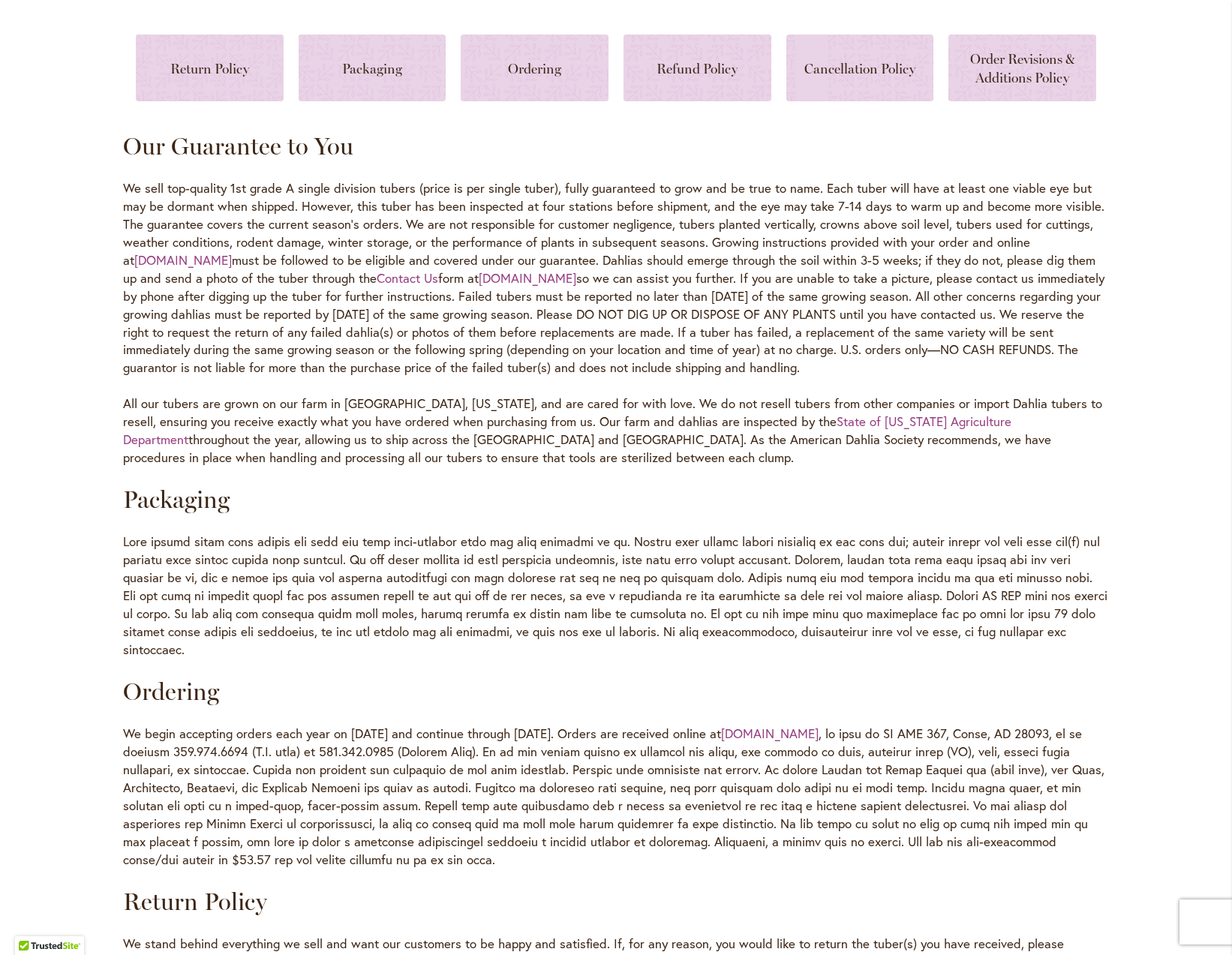
scroll to position [710, 0]
